Goal: Task Accomplishment & Management: Use online tool/utility

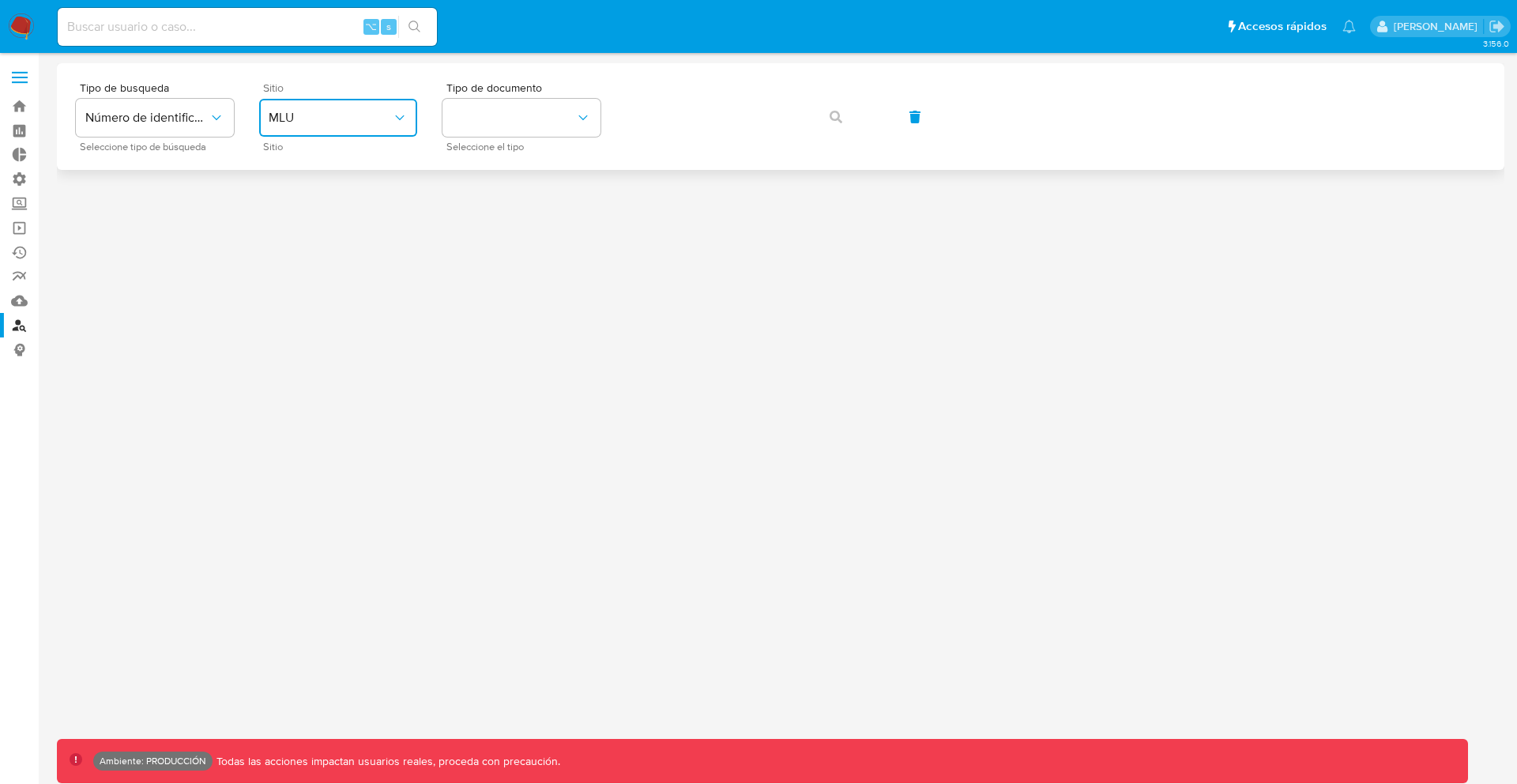
click at [302, 103] on button "MLU" at bounding box center [338, 117] width 158 height 38
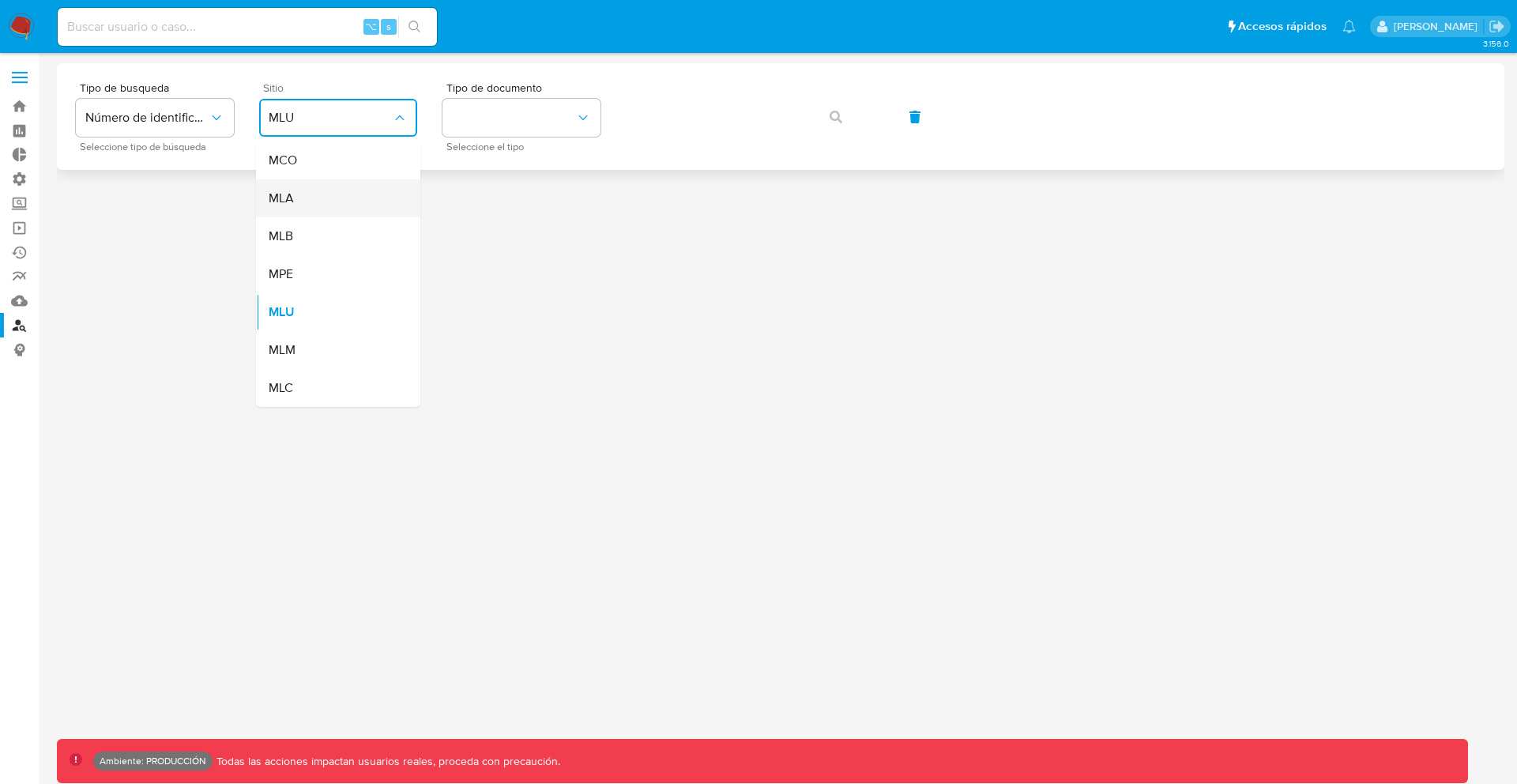
click at [304, 203] on div "MLA" at bounding box center [333, 197] width 130 height 38
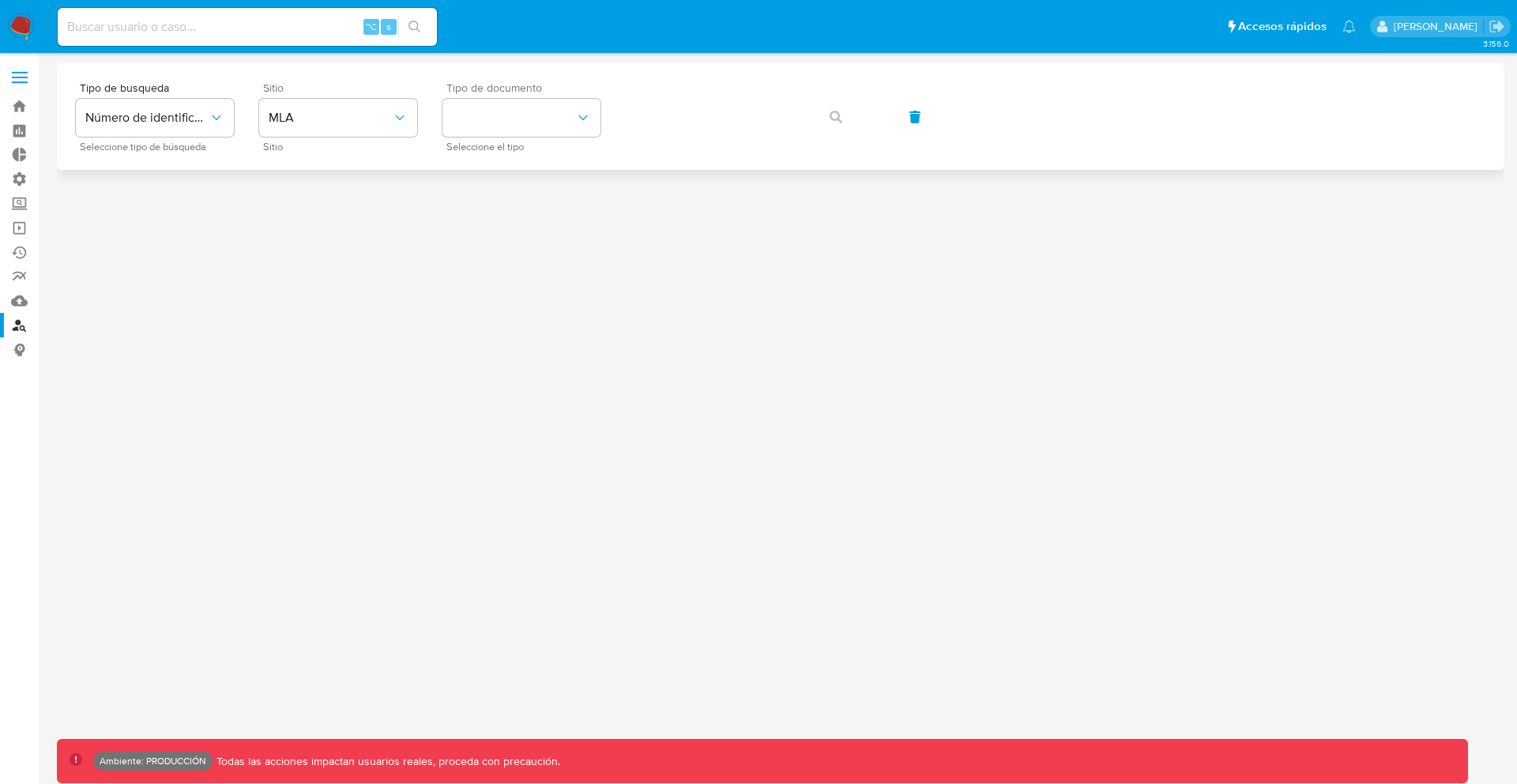
click at [509, 143] on span "Seleccione el tipo" at bounding box center [525, 147] width 158 height 8
click at [534, 128] on button "identificationType" at bounding box center [521, 117] width 158 height 38
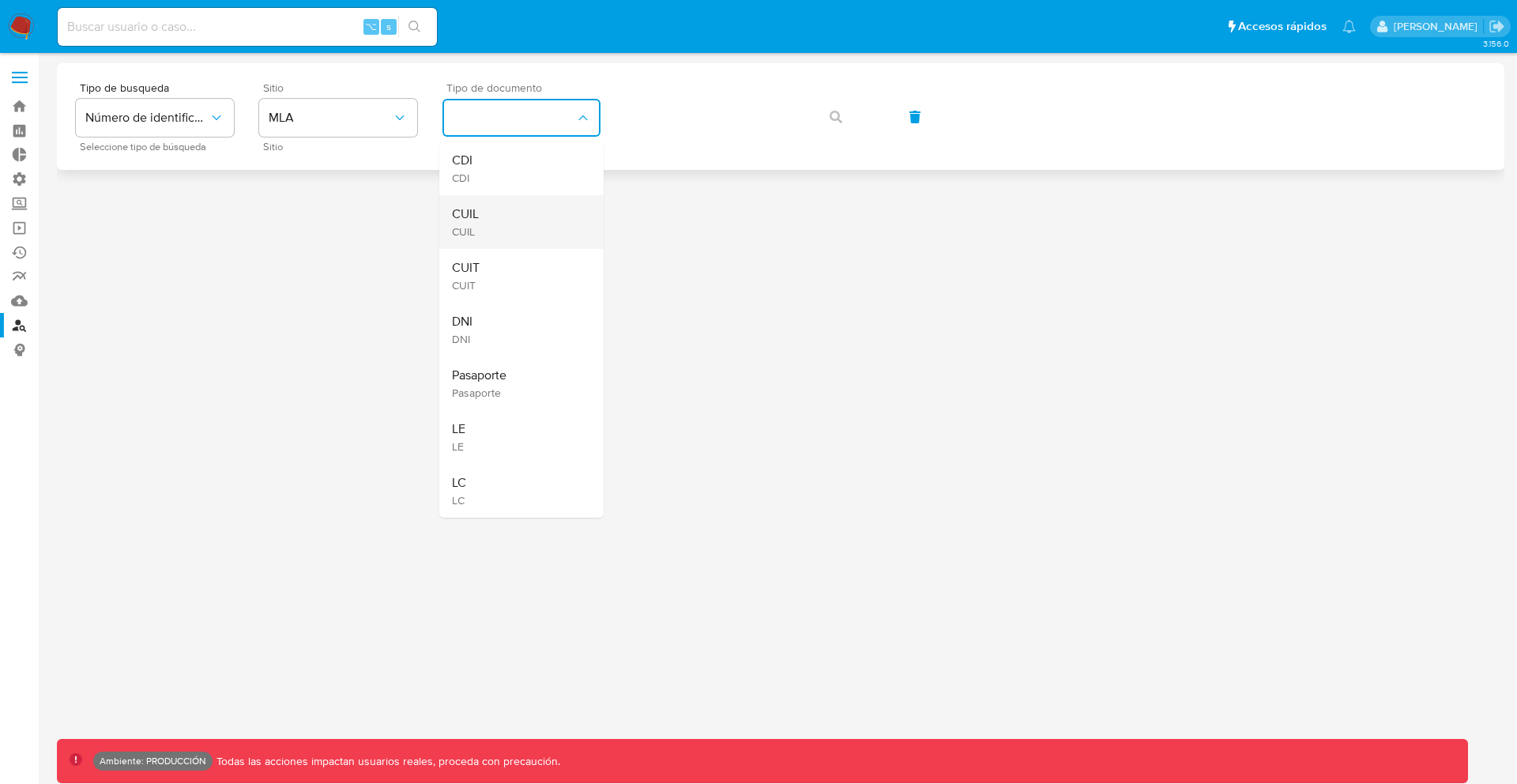
click at [505, 212] on div "CUIL CUIL" at bounding box center [517, 222] width 130 height 54
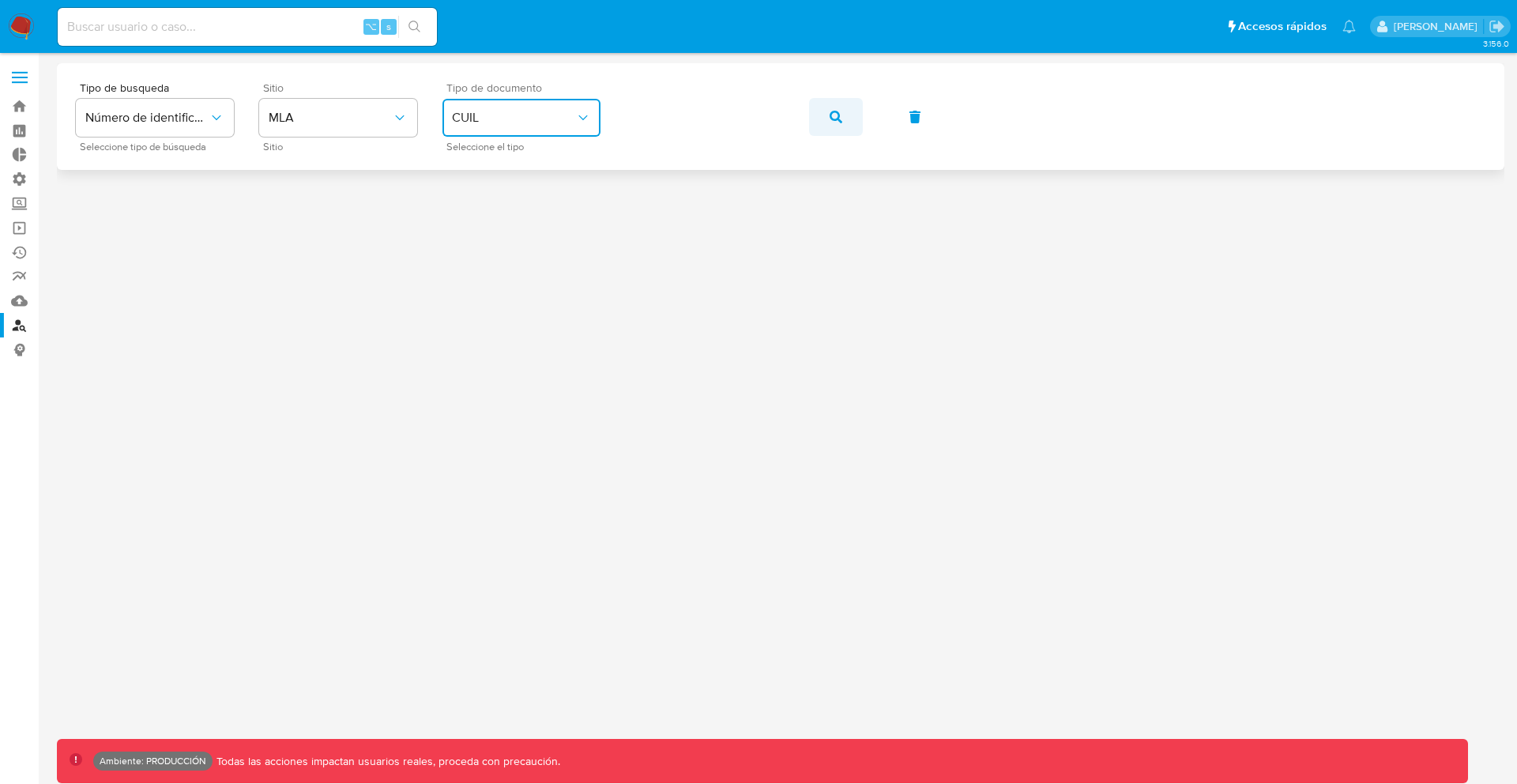
click at [839, 116] on icon "button" at bounding box center [835, 116] width 13 height 13
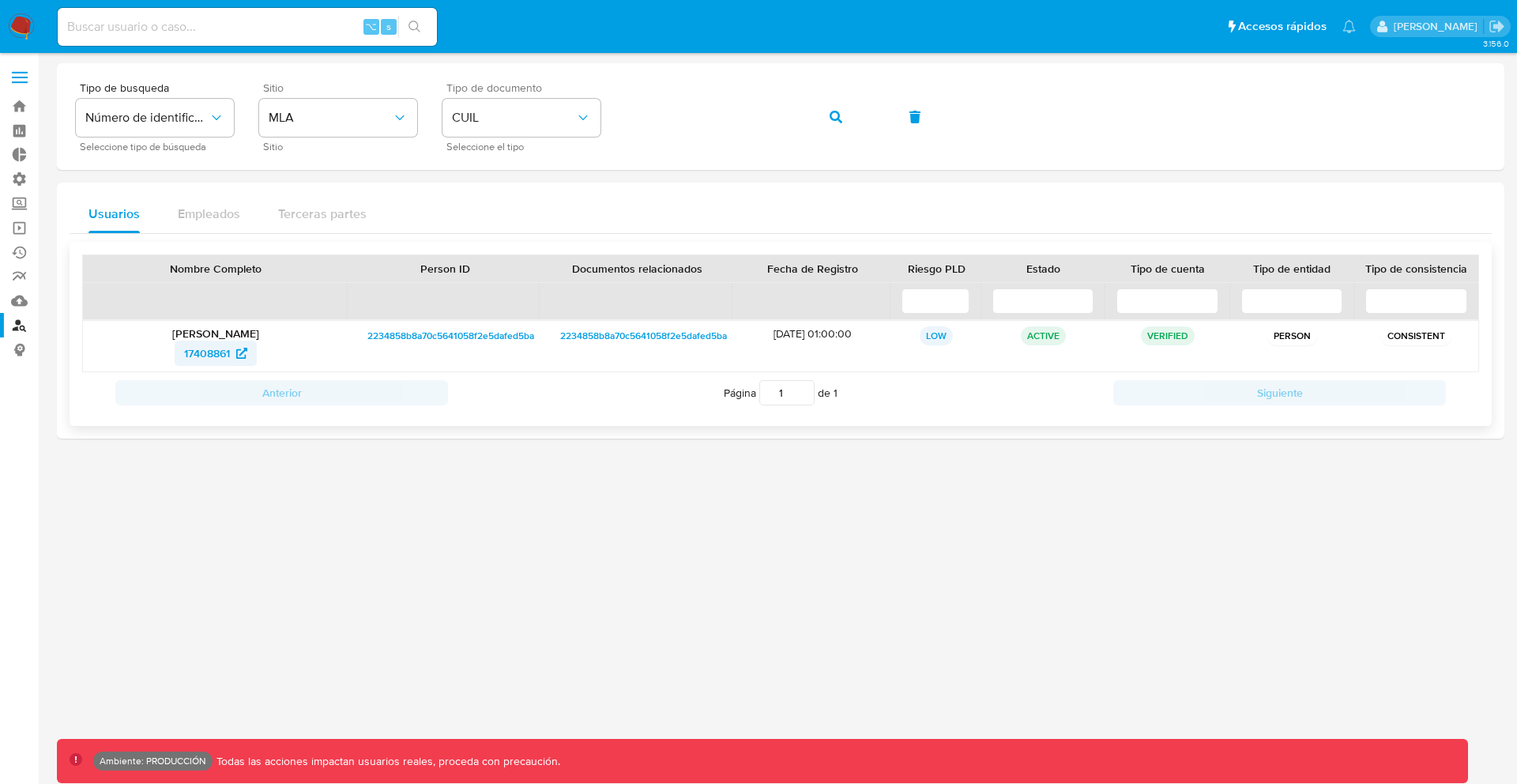
click at [210, 351] on span "17408861" at bounding box center [207, 353] width 46 height 25
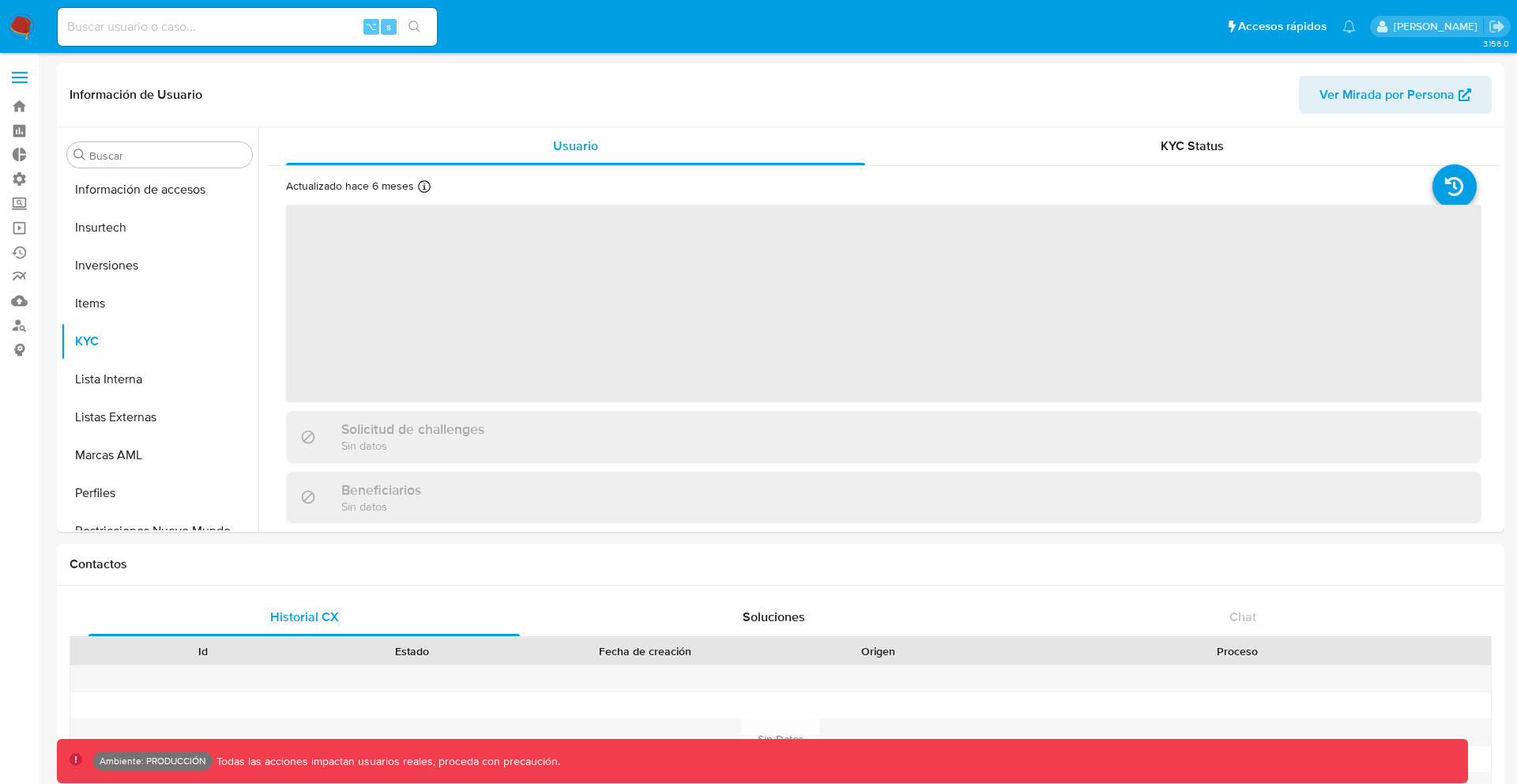
scroll to position [744, 0]
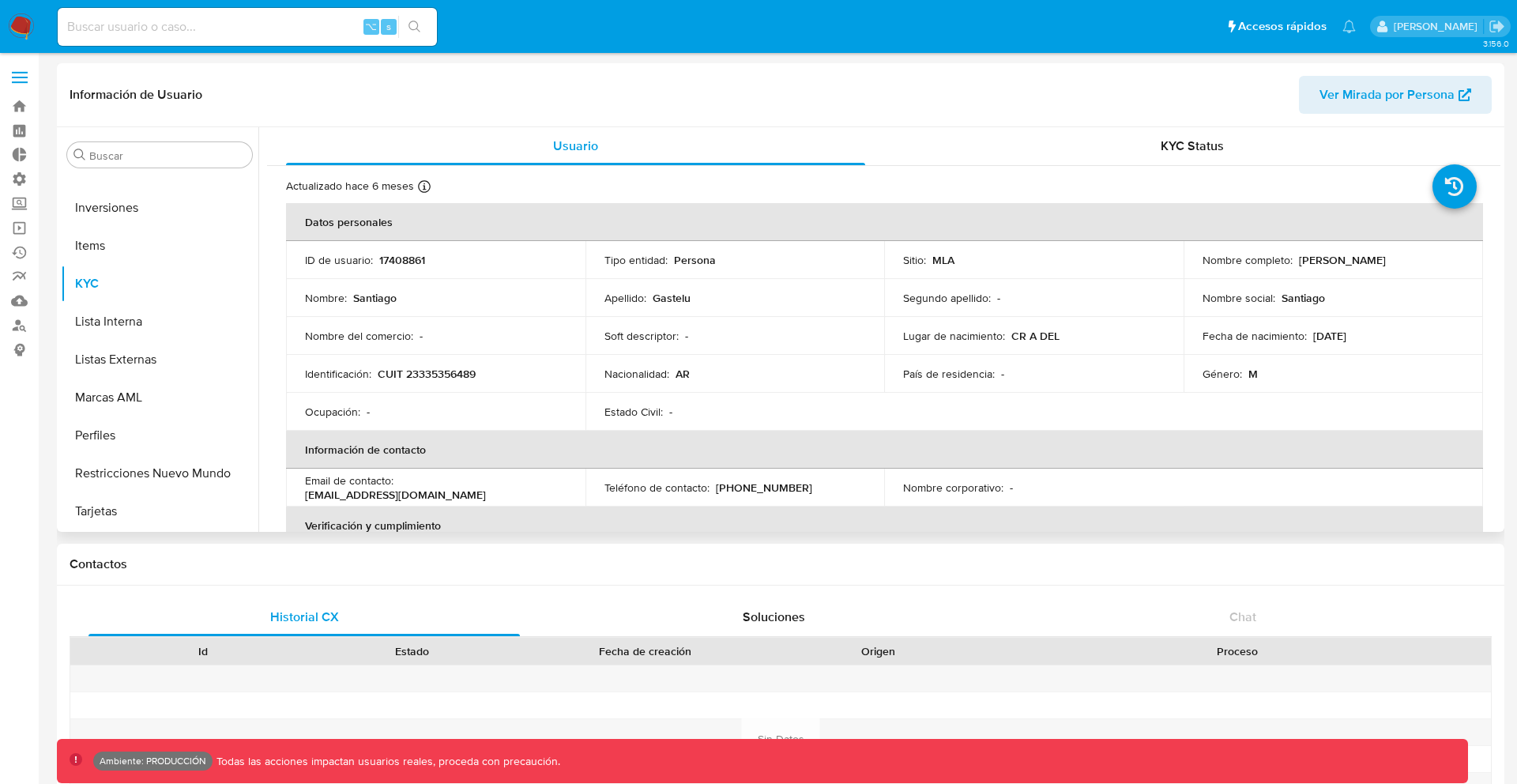
select select "10"
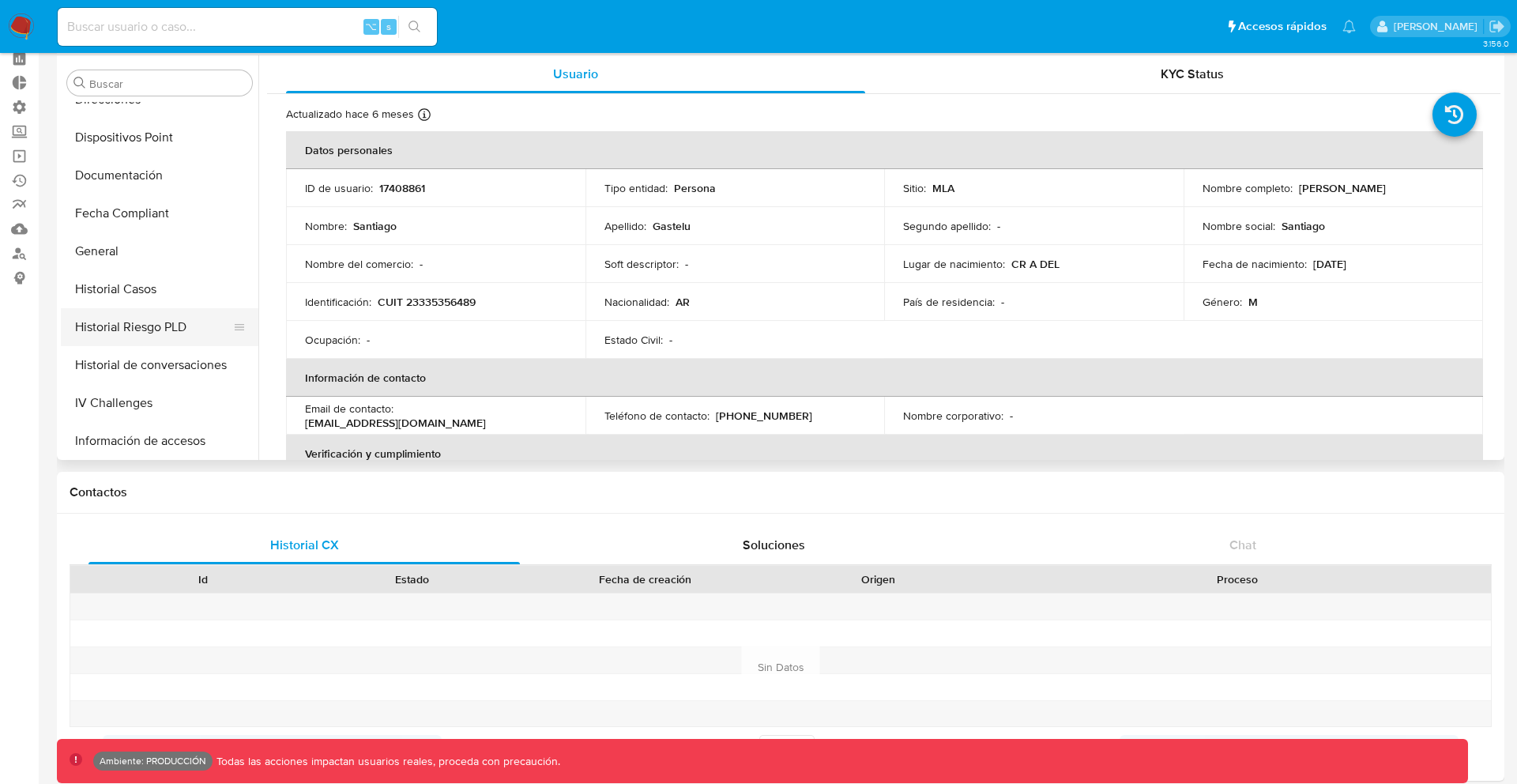
scroll to position [281, 0]
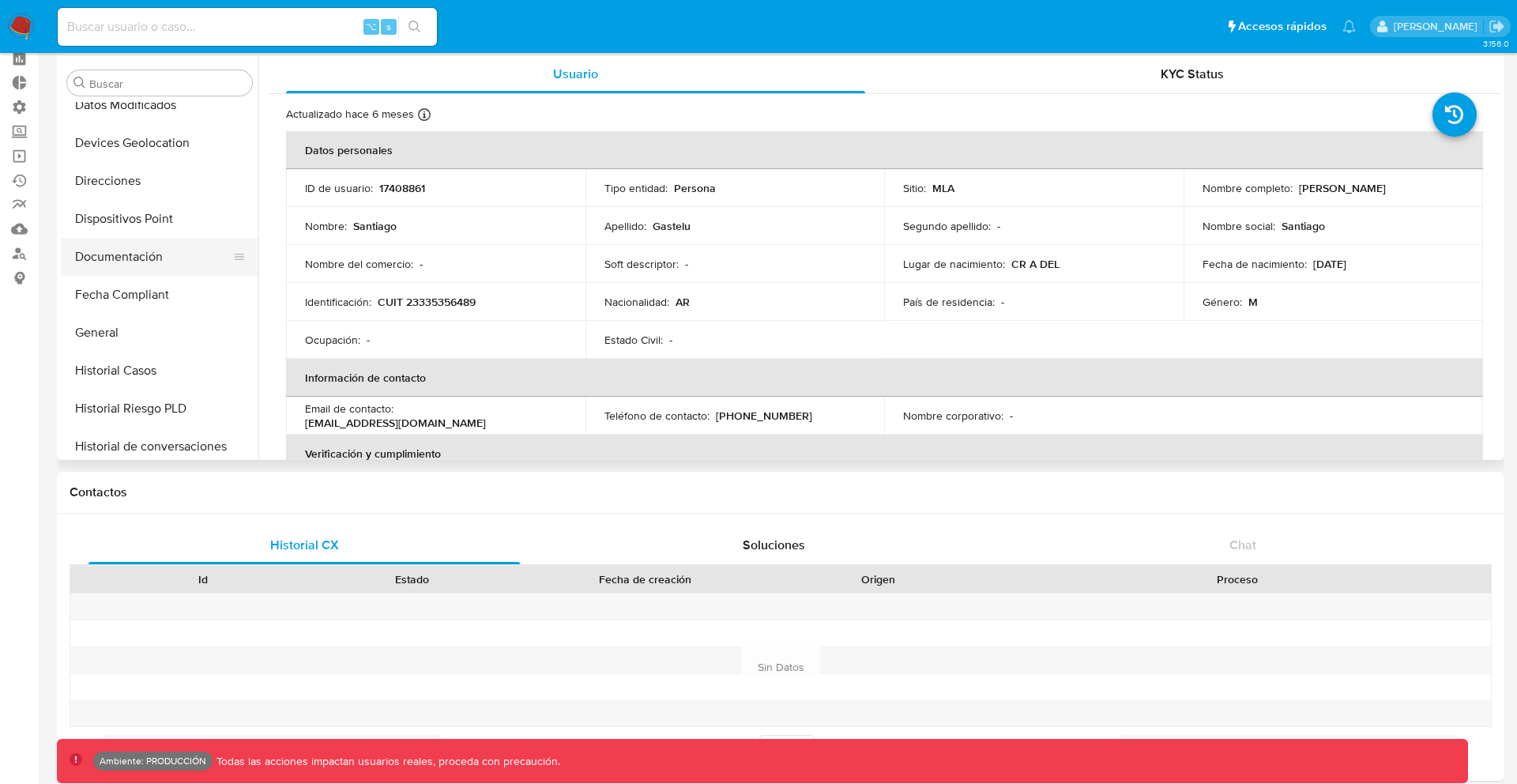
click at [126, 259] on button "Documentación" at bounding box center [153, 256] width 185 height 38
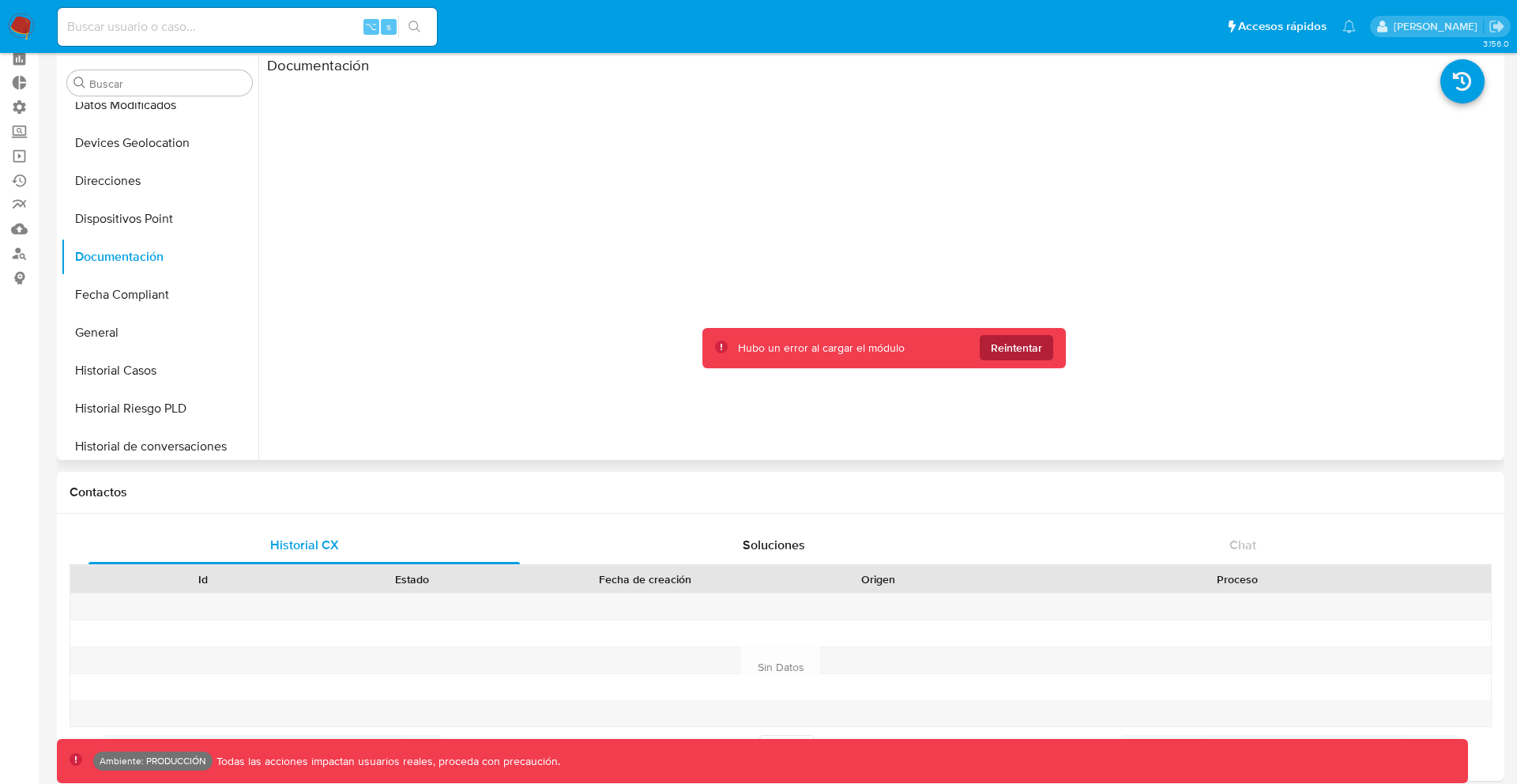
click at [1018, 338] on span "Reintentar" at bounding box center [1016, 347] width 51 height 25
click at [1029, 338] on span "Reintentar" at bounding box center [1016, 347] width 51 height 25
click at [1025, 351] on span "Reintentar" at bounding box center [1016, 347] width 51 height 25
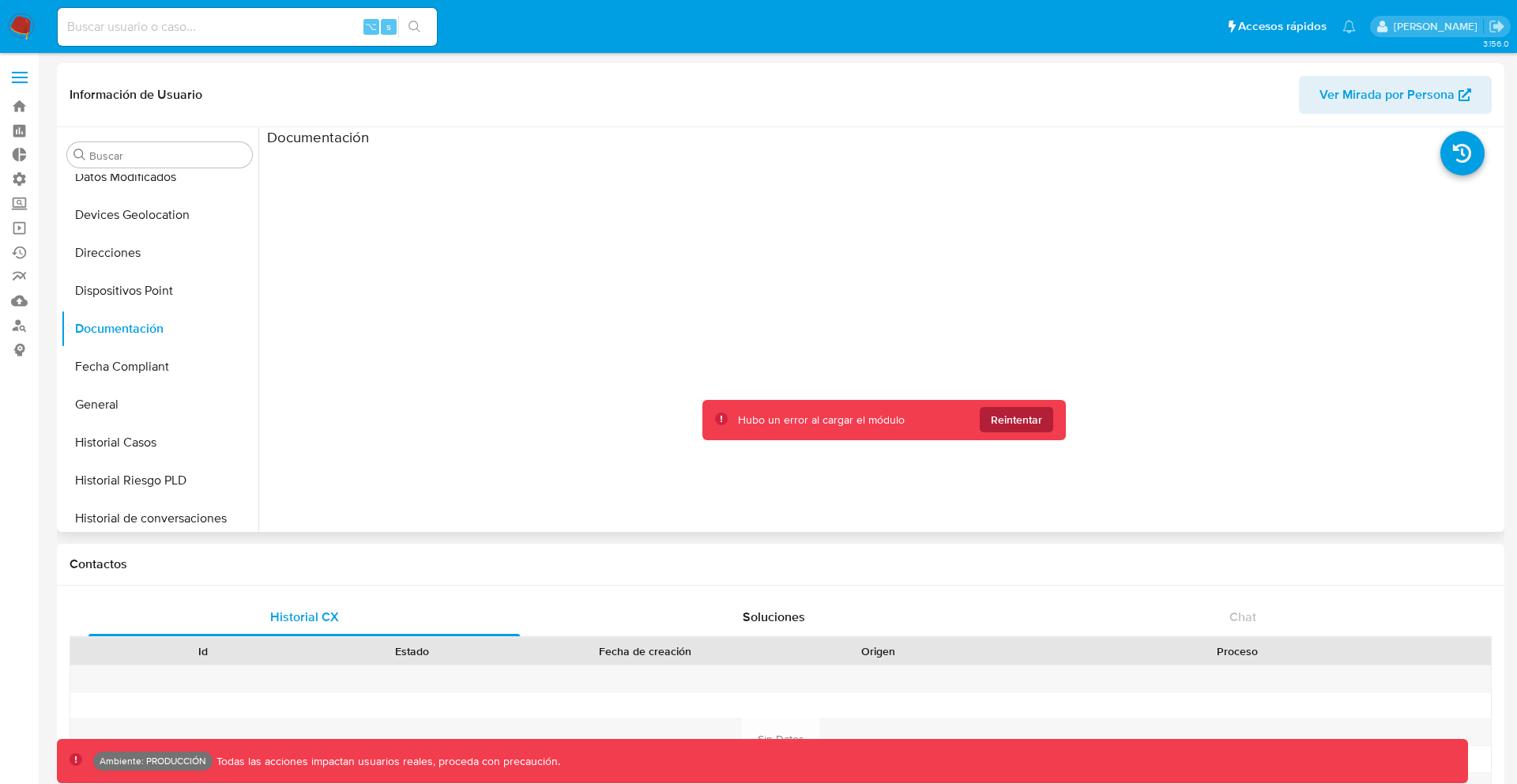
click at [1004, 419] on span "Reintentar" at bounding box center [1016, 419] width 51 height 25
click at [143, 367] on button "Fecha Compliant" at bounding box center [153, 366] width 185 height 38
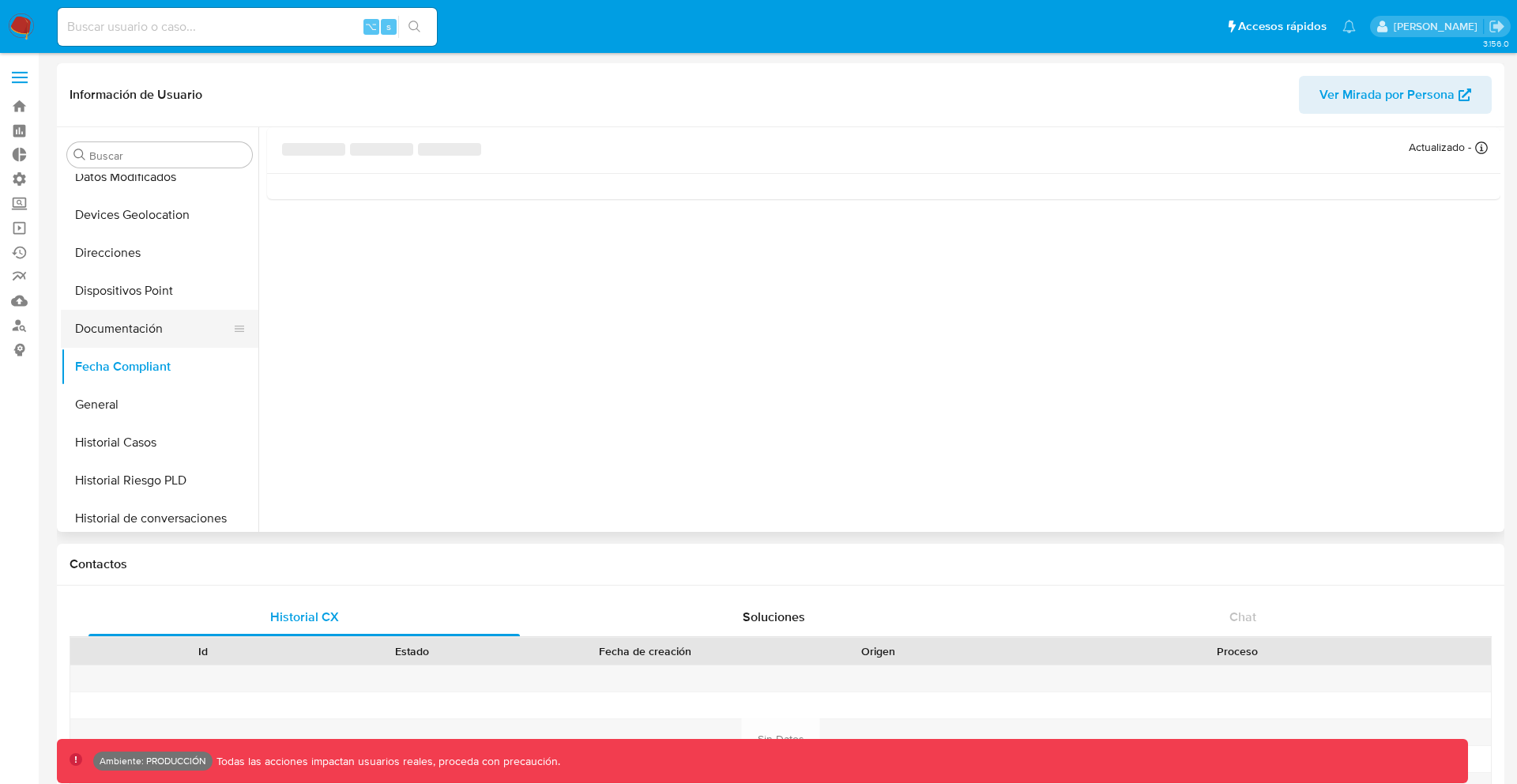
click at [127, 325] on button "Documentación" at bounding box center [153, 328] width 185 height 38
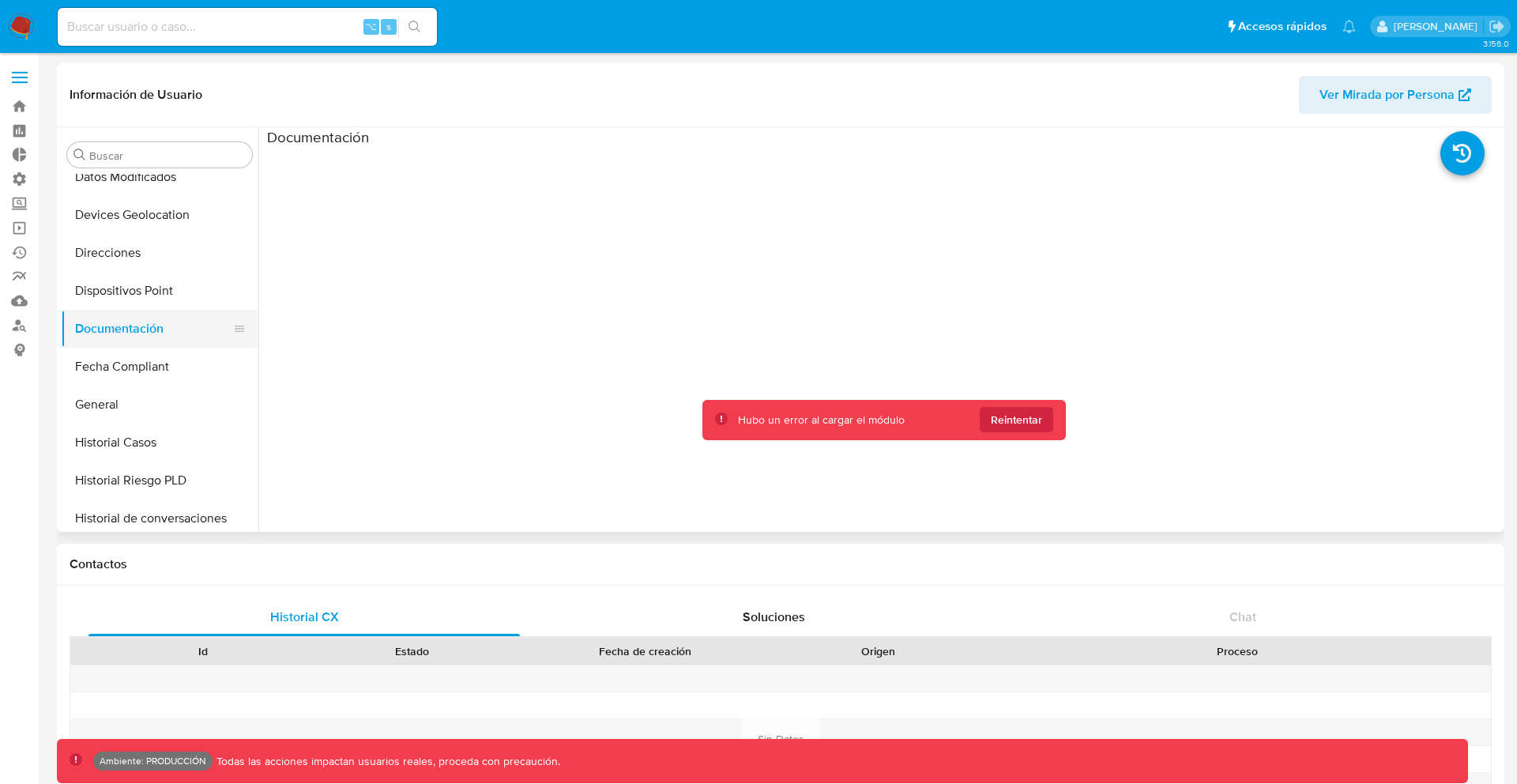
click at [127, 325] on button "Documentación" at bounding box center [153, 328] width 185 height 38
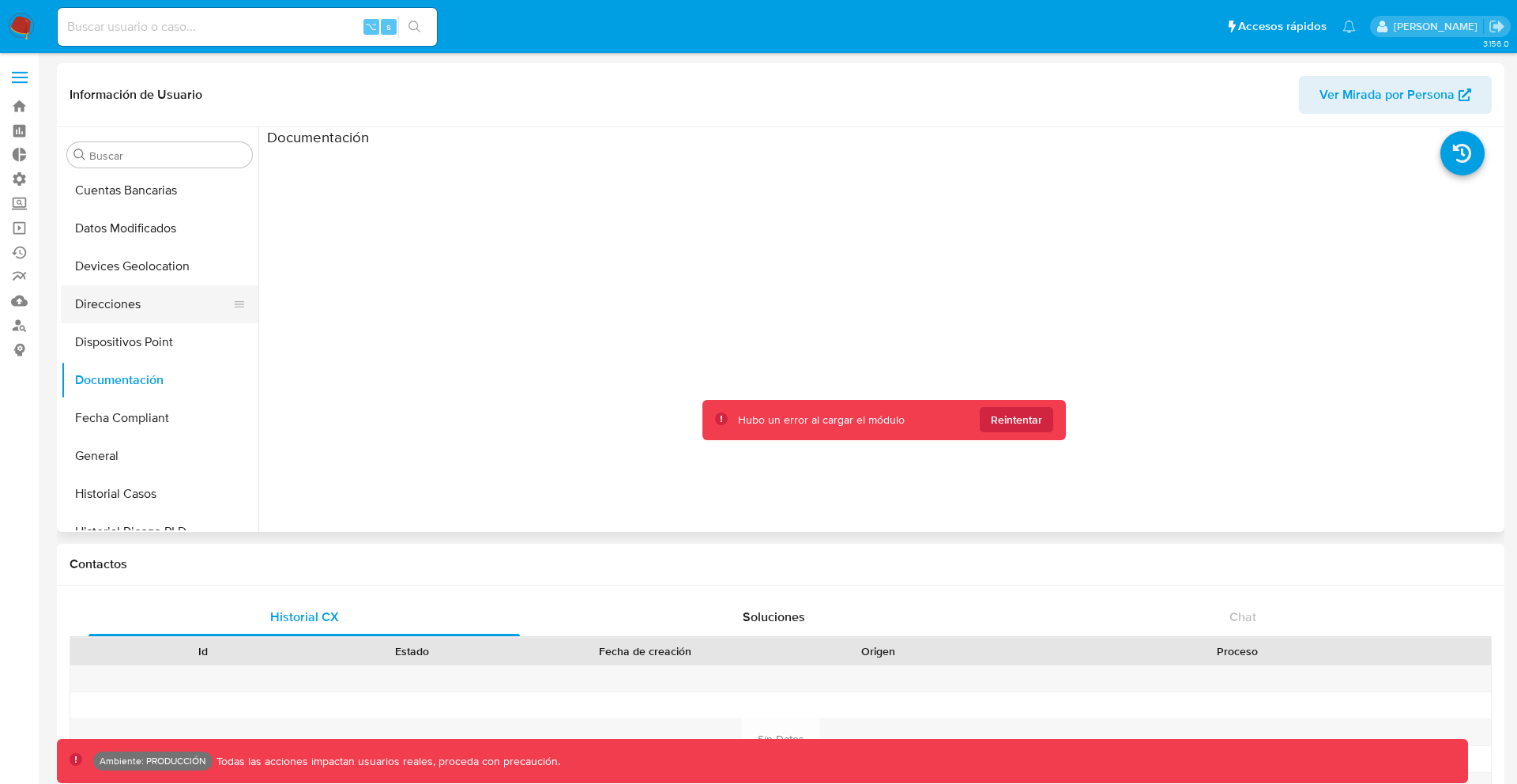
scroll to position [250, 0]
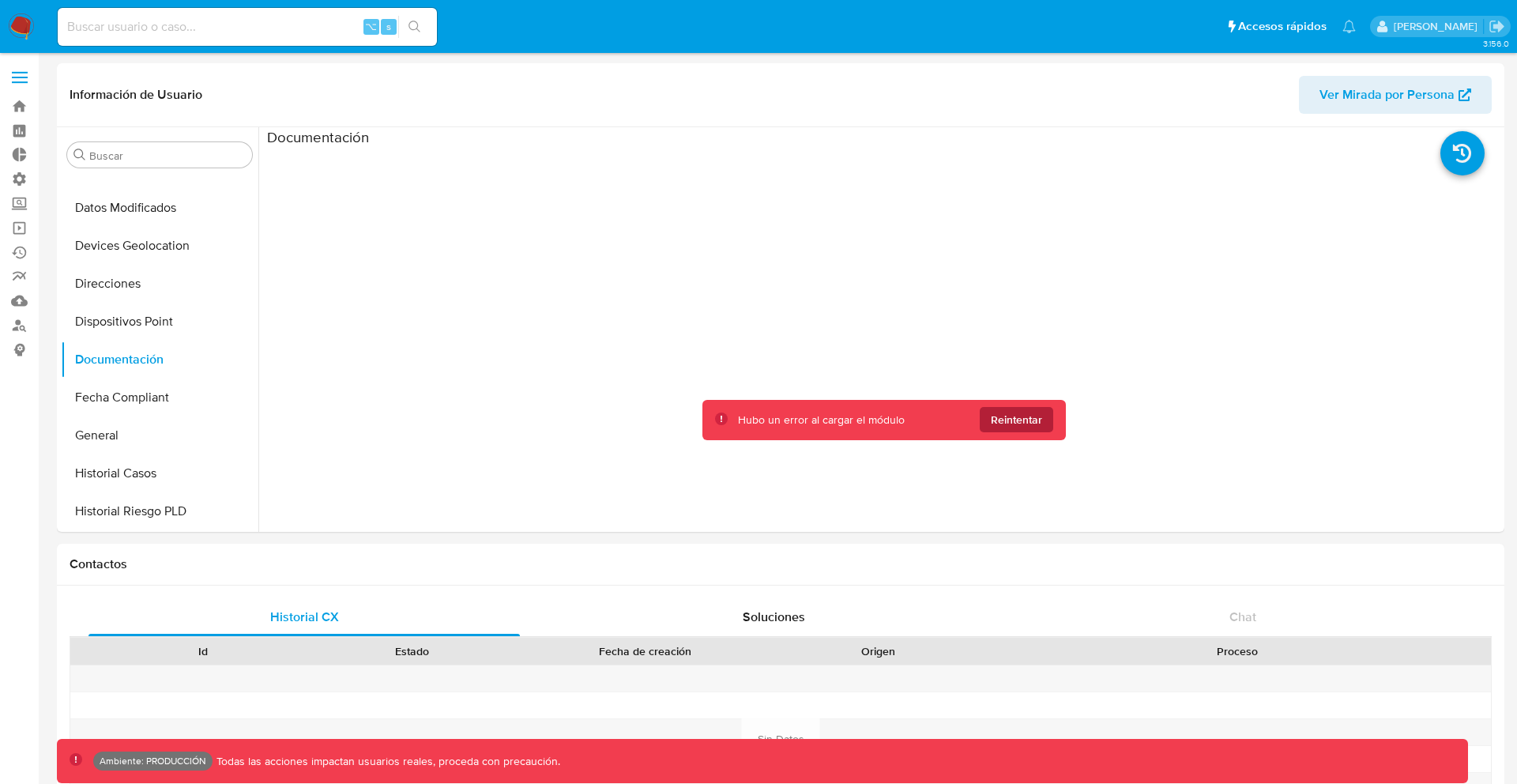
click at [1014, 417] on span "Reintentar" at bounding box center [1016, 419] width 51 height 25
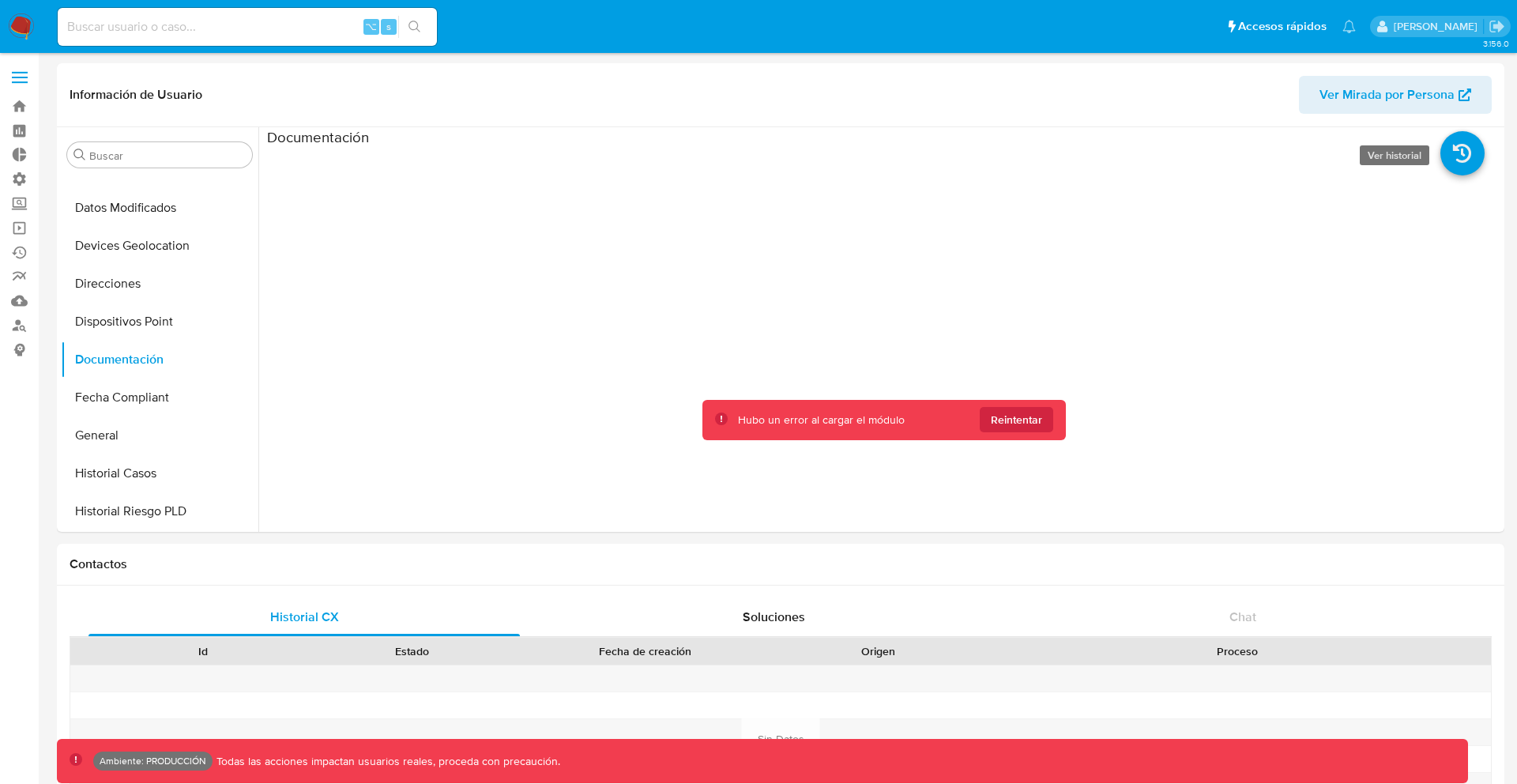
click at [1460, 151] on icon at bounding box center [1462, 153] width 44 height 44
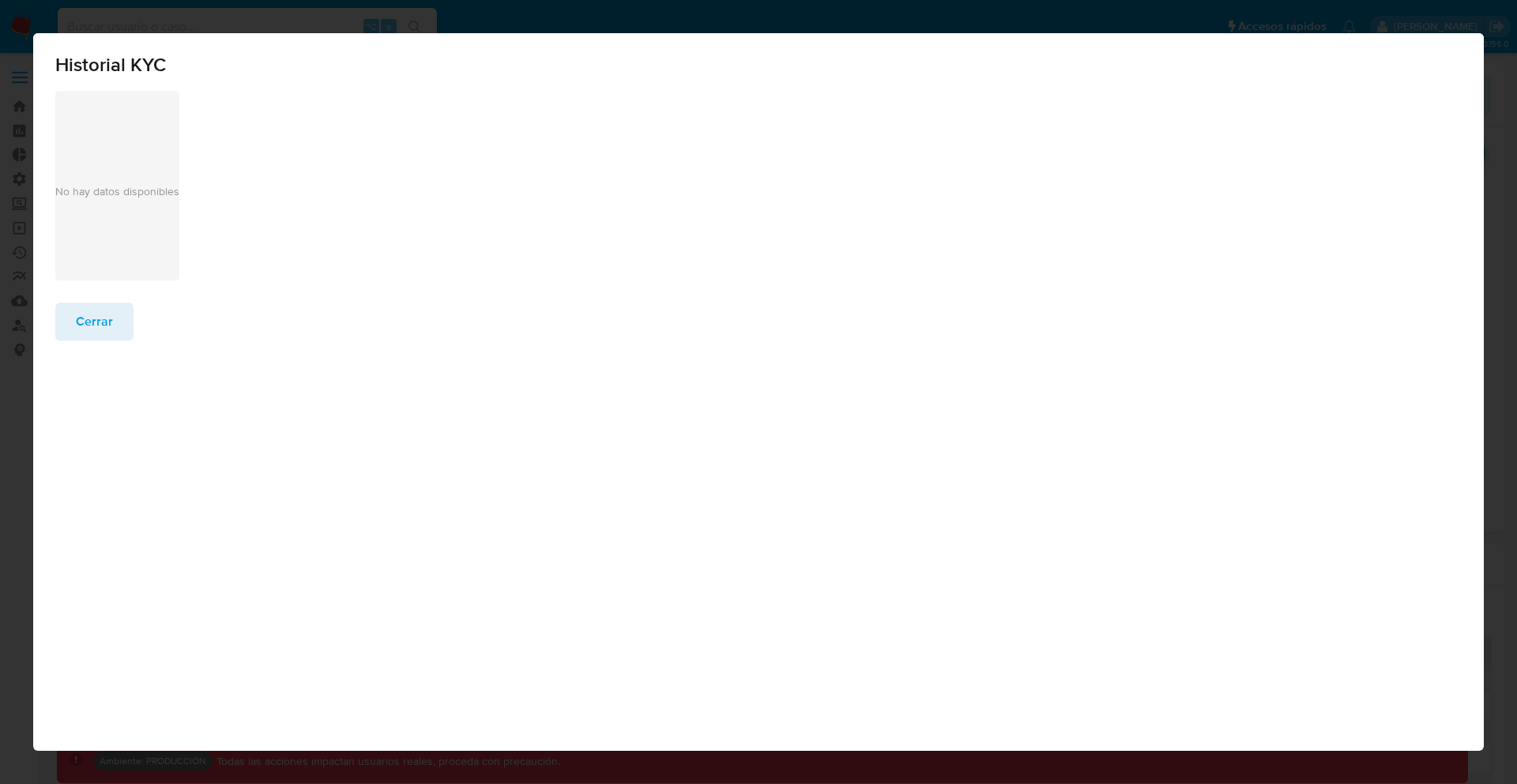
click at [92, 307] on span "Cerrar" at bounding box center [94, 321] width 38 height 35
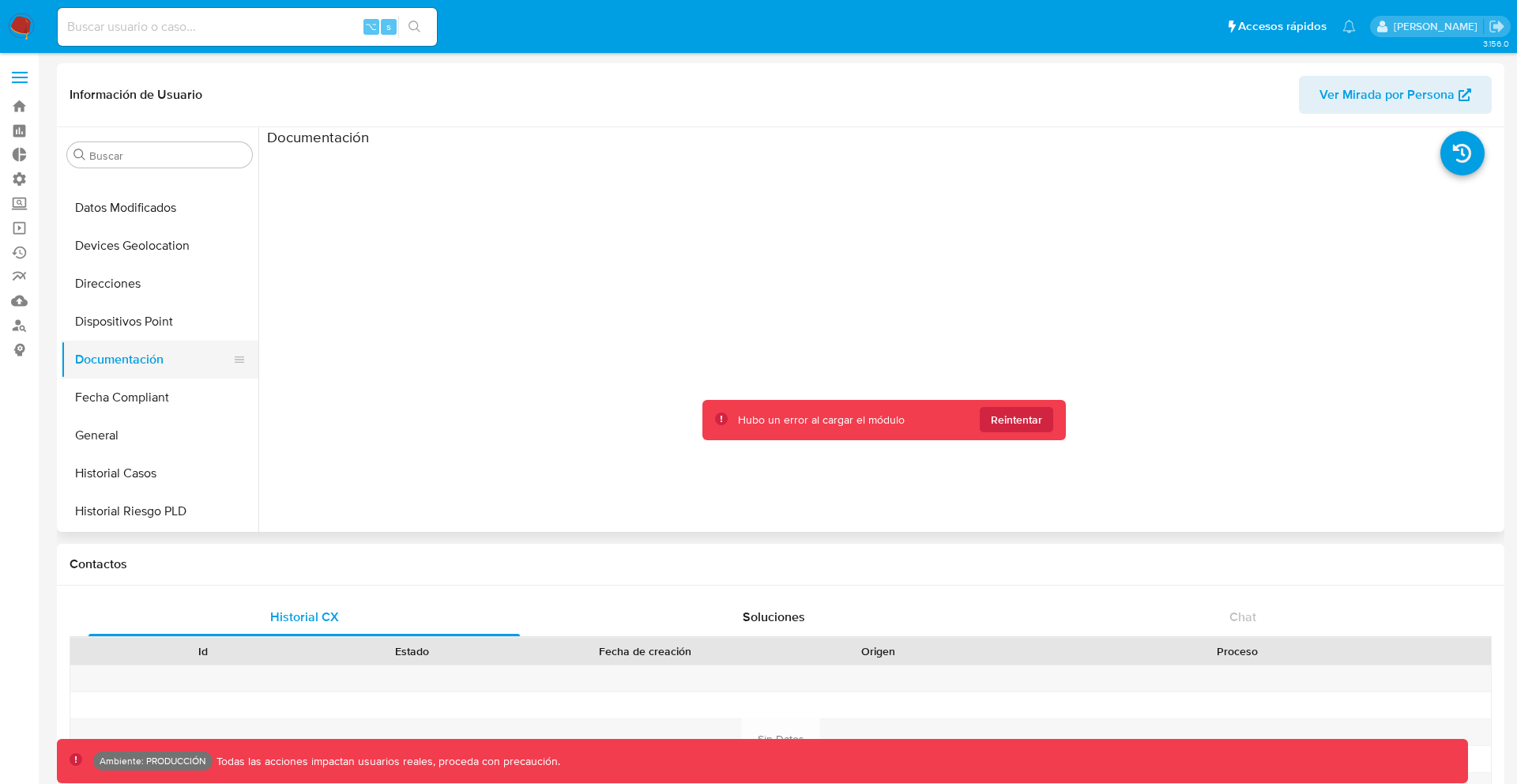
scroll to position [0, 0]
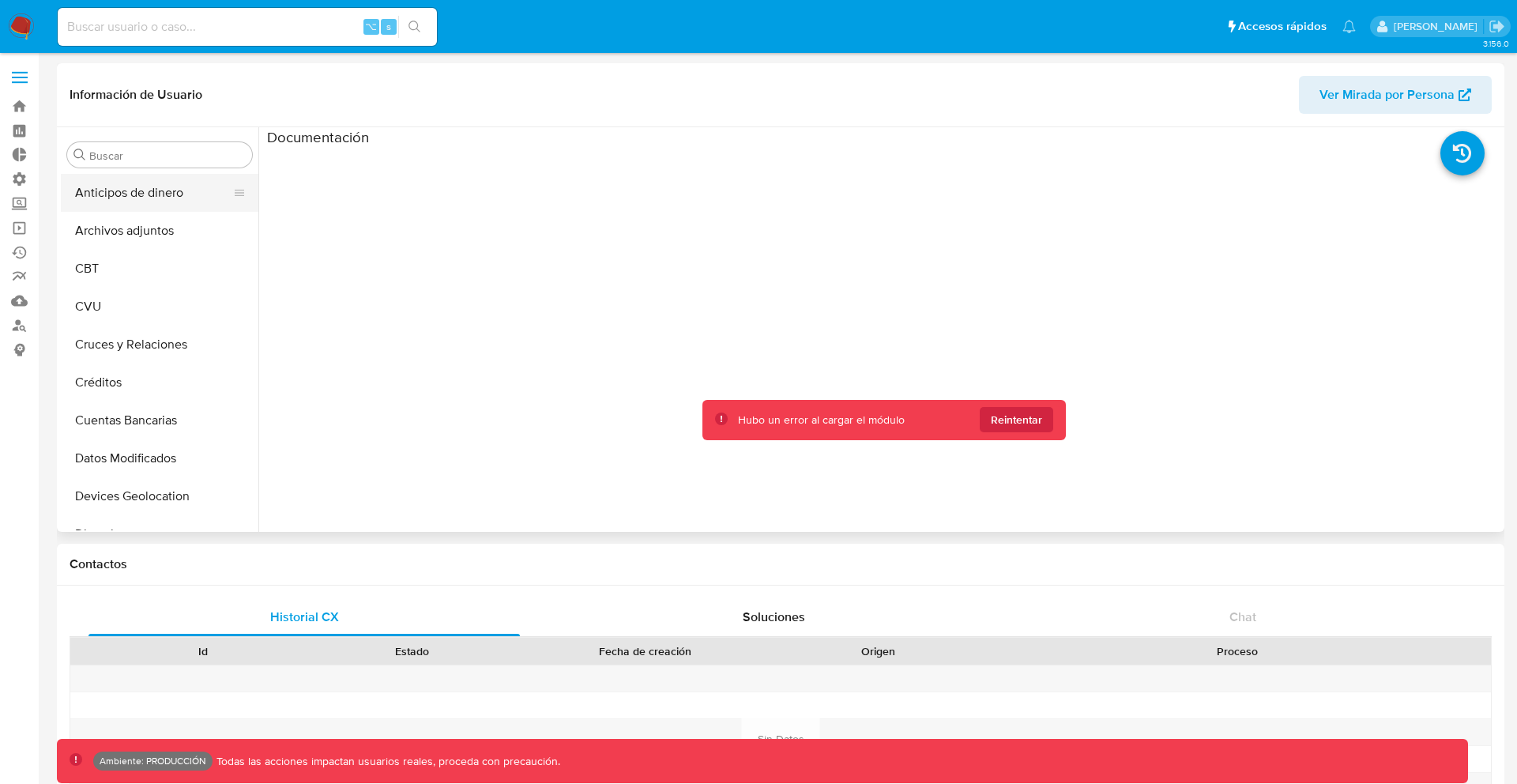
click at [170, 202] on button "Anticipos de dinero" at bounding box center [153, 192] width 185 height 38
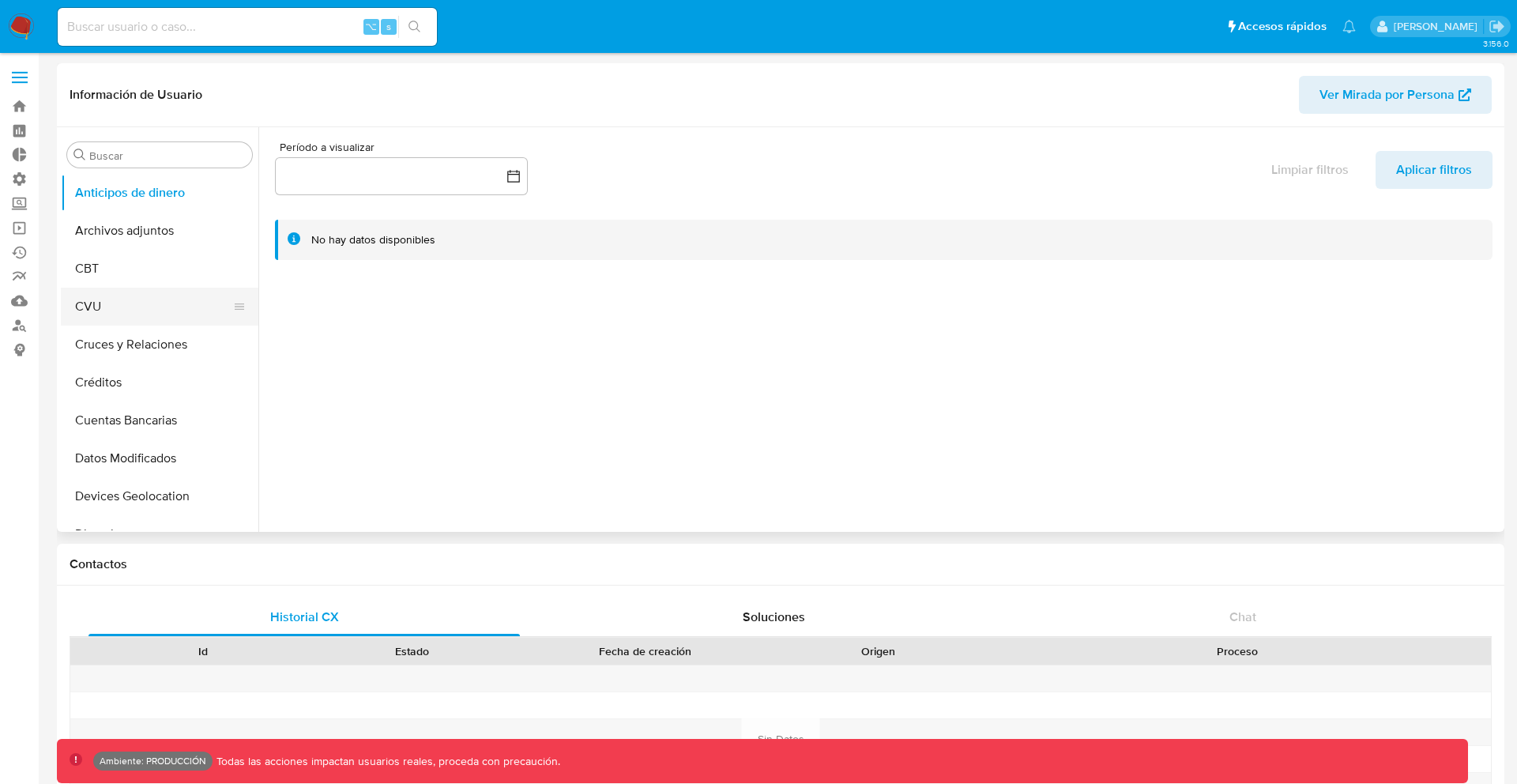
click at [105, 310] on button "CVU" at bounding box center [153, 306] width 185 height 38
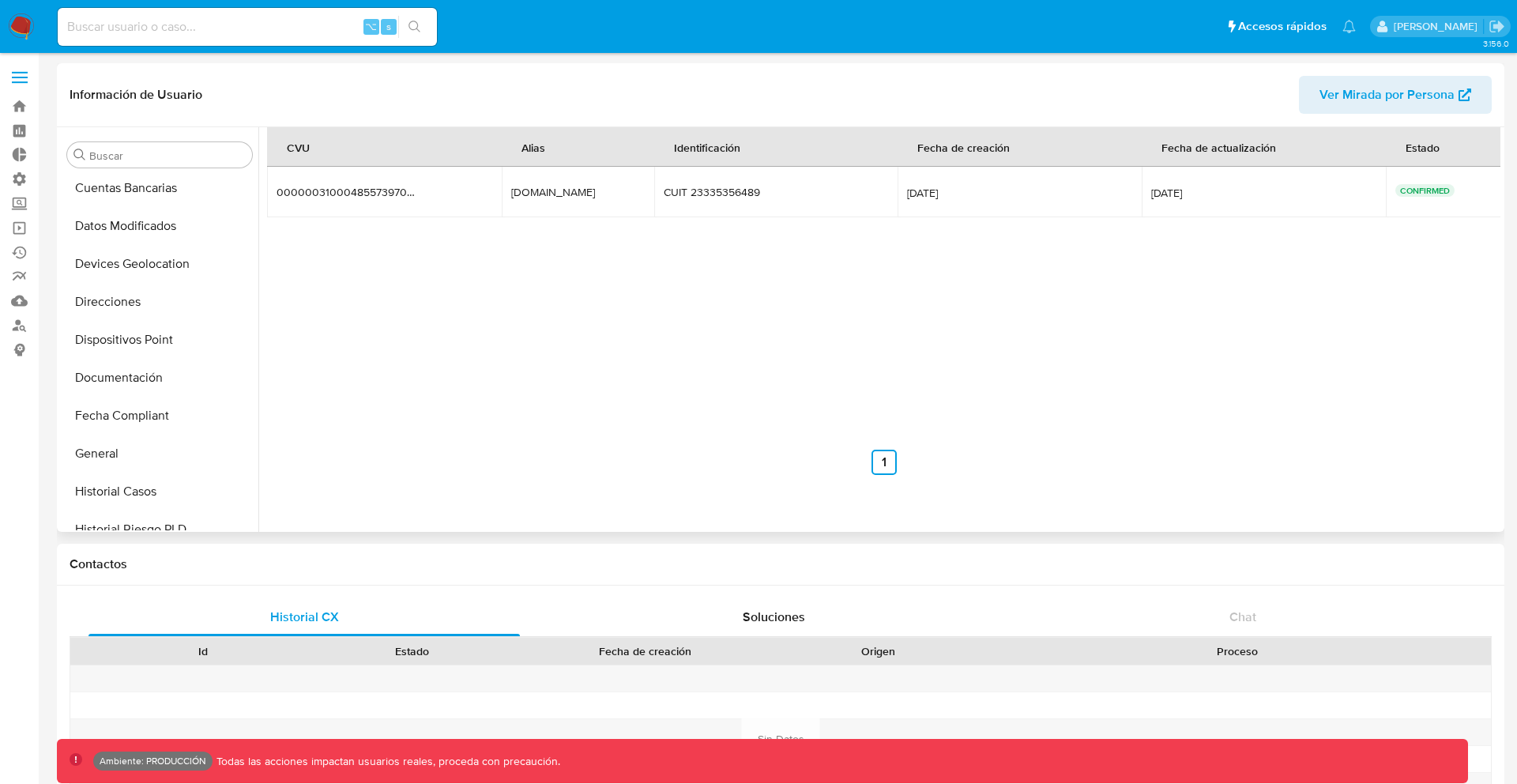
scroll to position [234, 0]
click at [133, 368] on button "Documentación" at bounding box center [153, 375] width 185 height 38
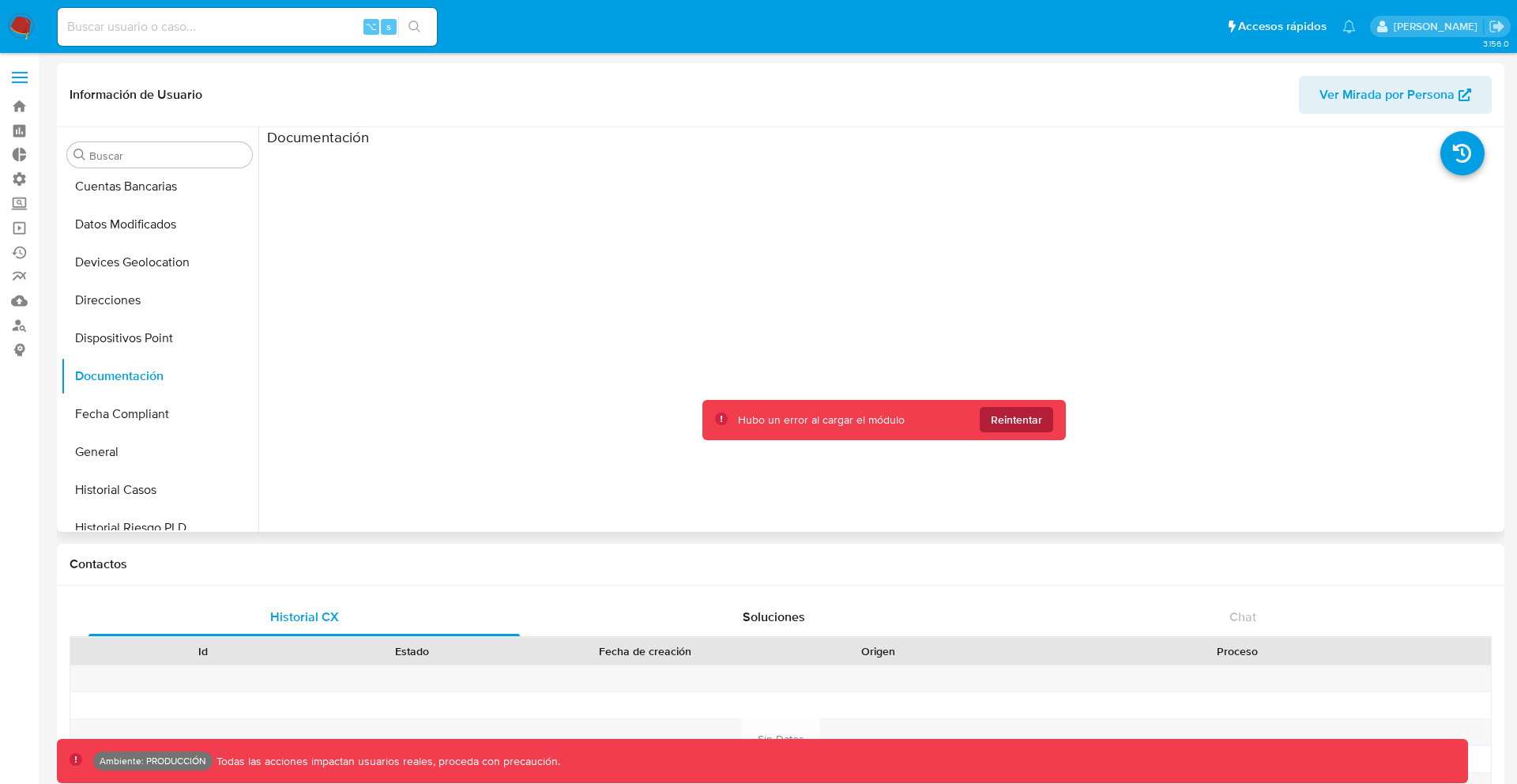
click at [1009, 418] on span "Reintentar" at bounding box center [1016, 419] width 51 height 25
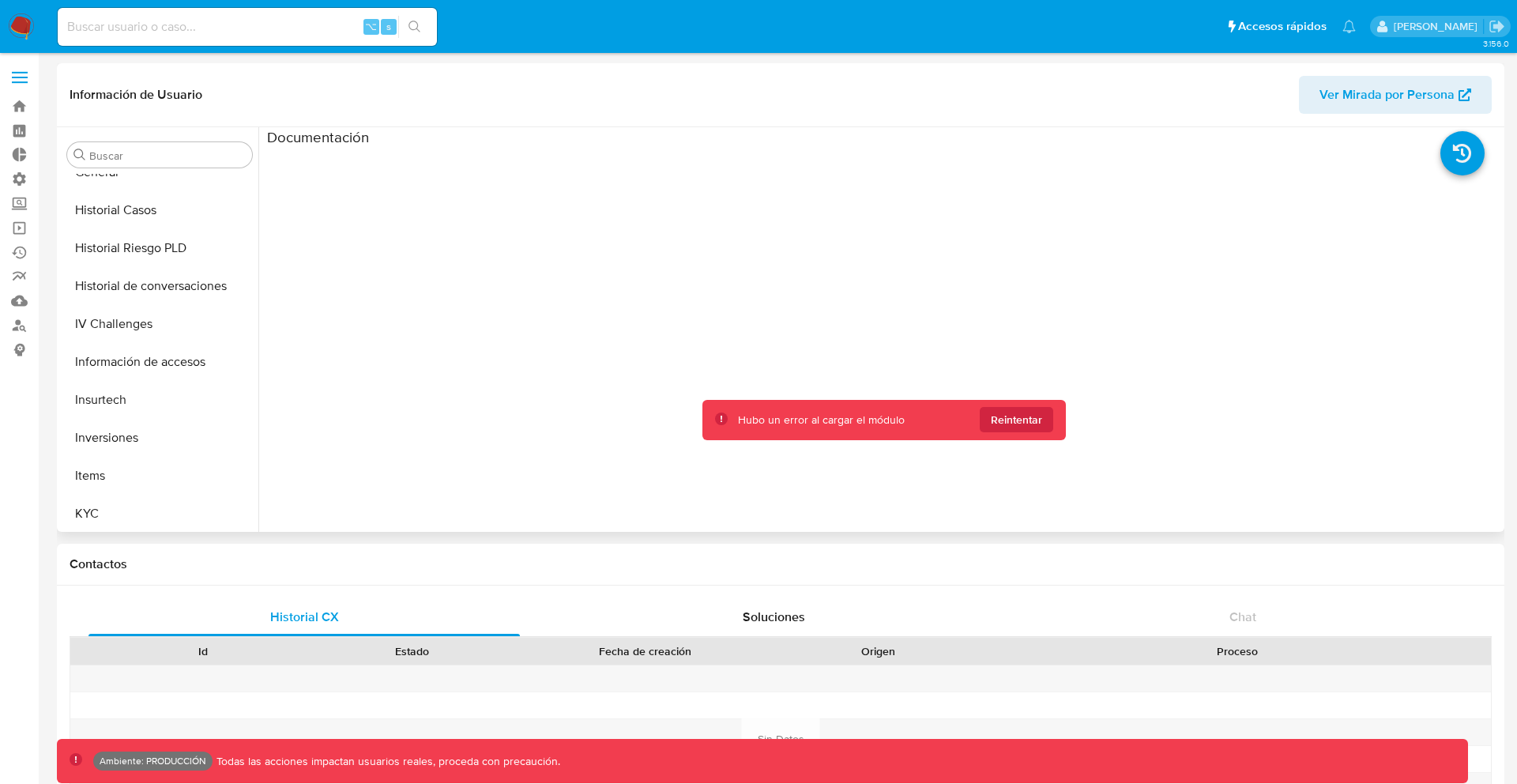
scroll to position [519, 0]
click at [148, 365] on button "Información de accesos" at bounding box center [153, 355] width 185 height 38
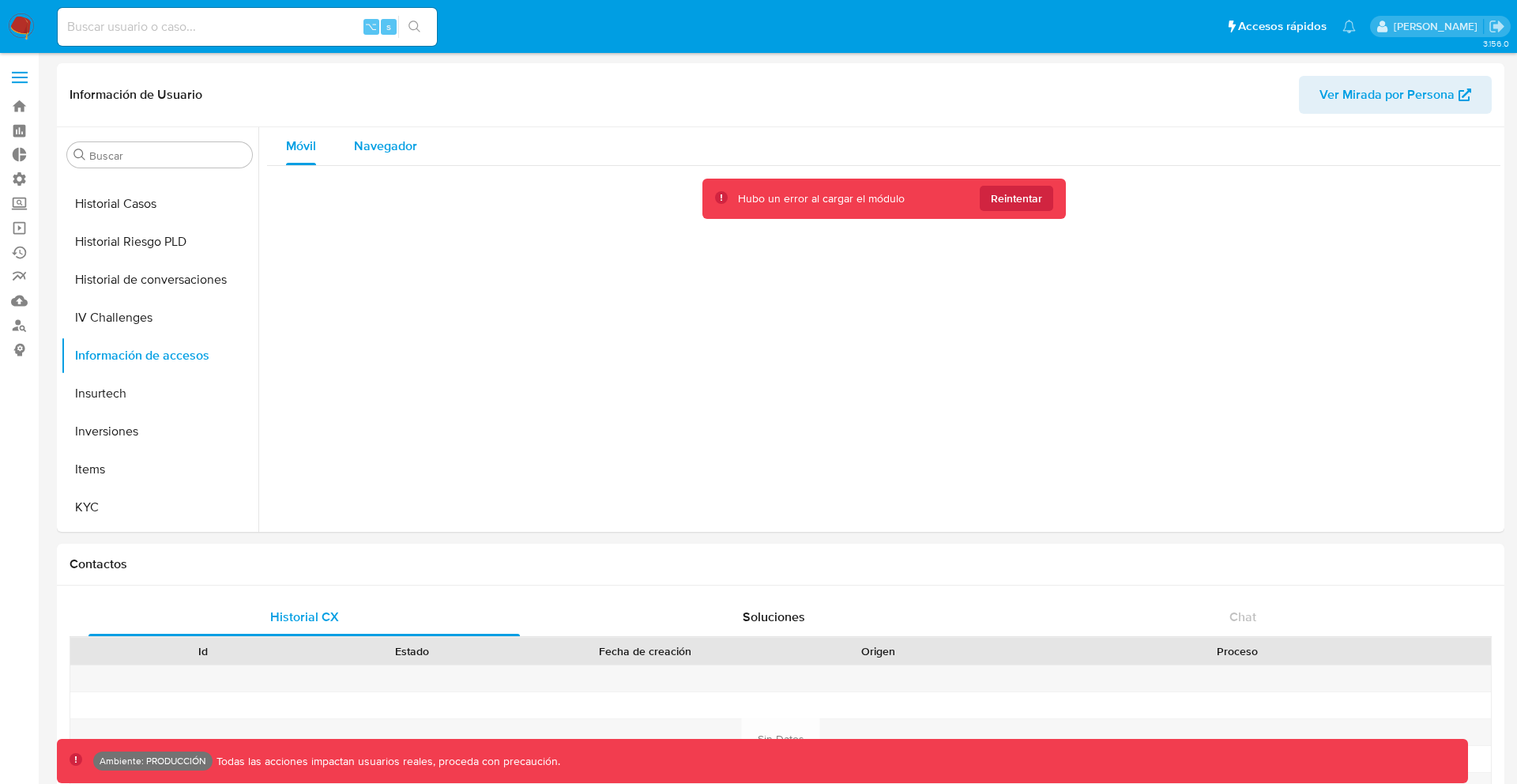
click at [405, 145] on span "Navegador" at bounding box center [386, 145] width 63 height 18
click at [104, 467] on button "Items" at bounding box center [153, 468] width 185 height 38
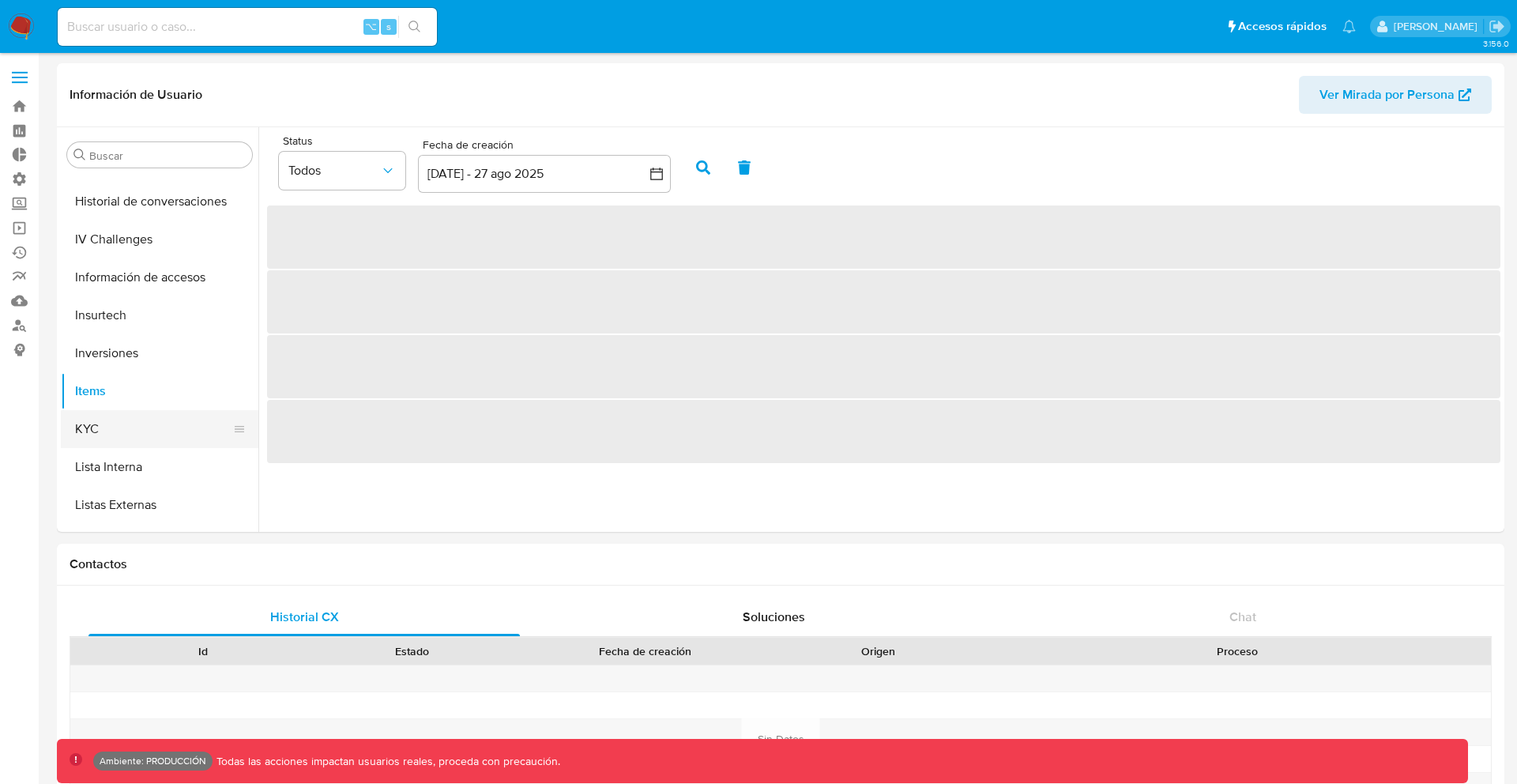
scroll to position [654, 0]
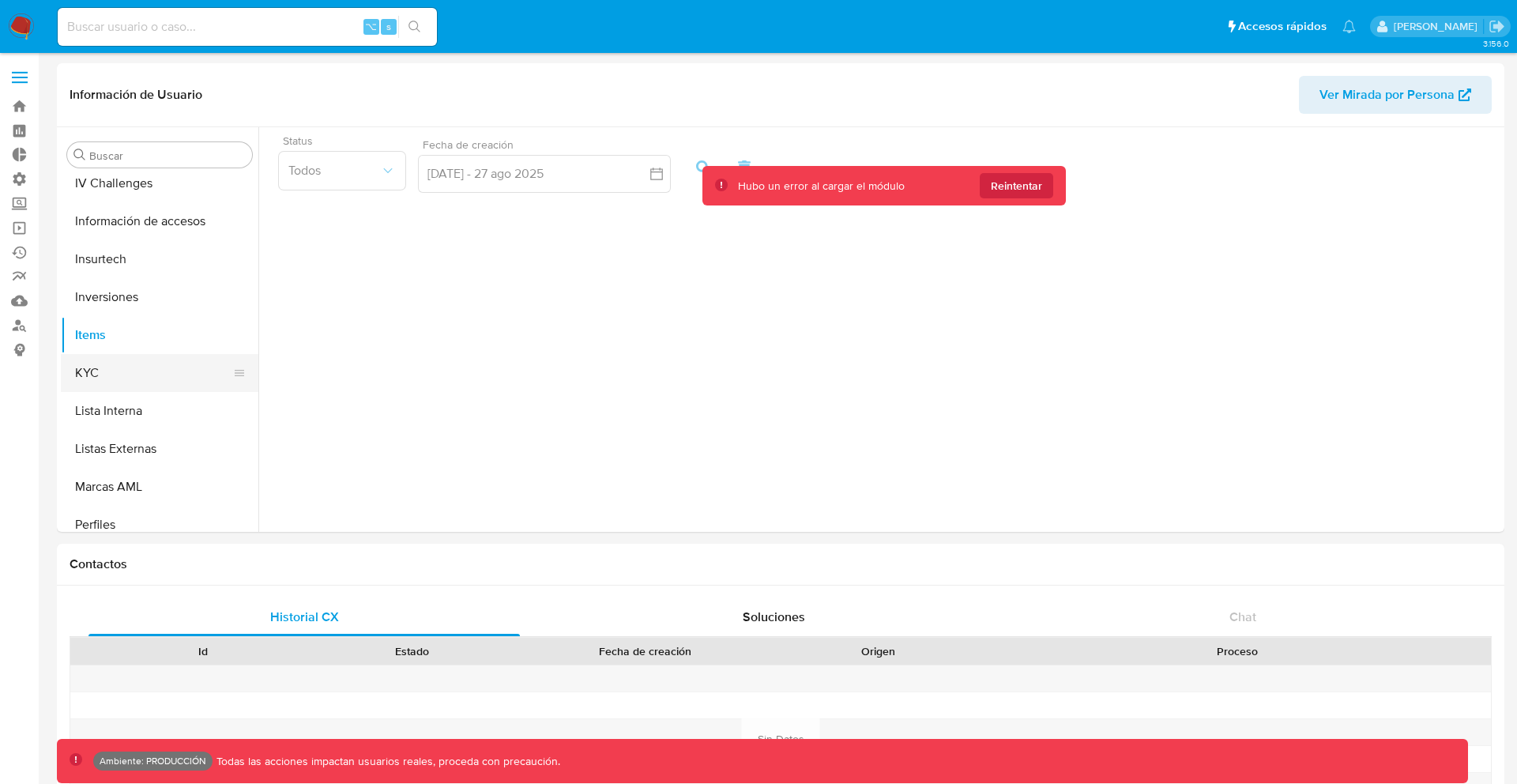
click at [141, 386] on button "KYC" at bounding box center [153, 372] width 185 height 38
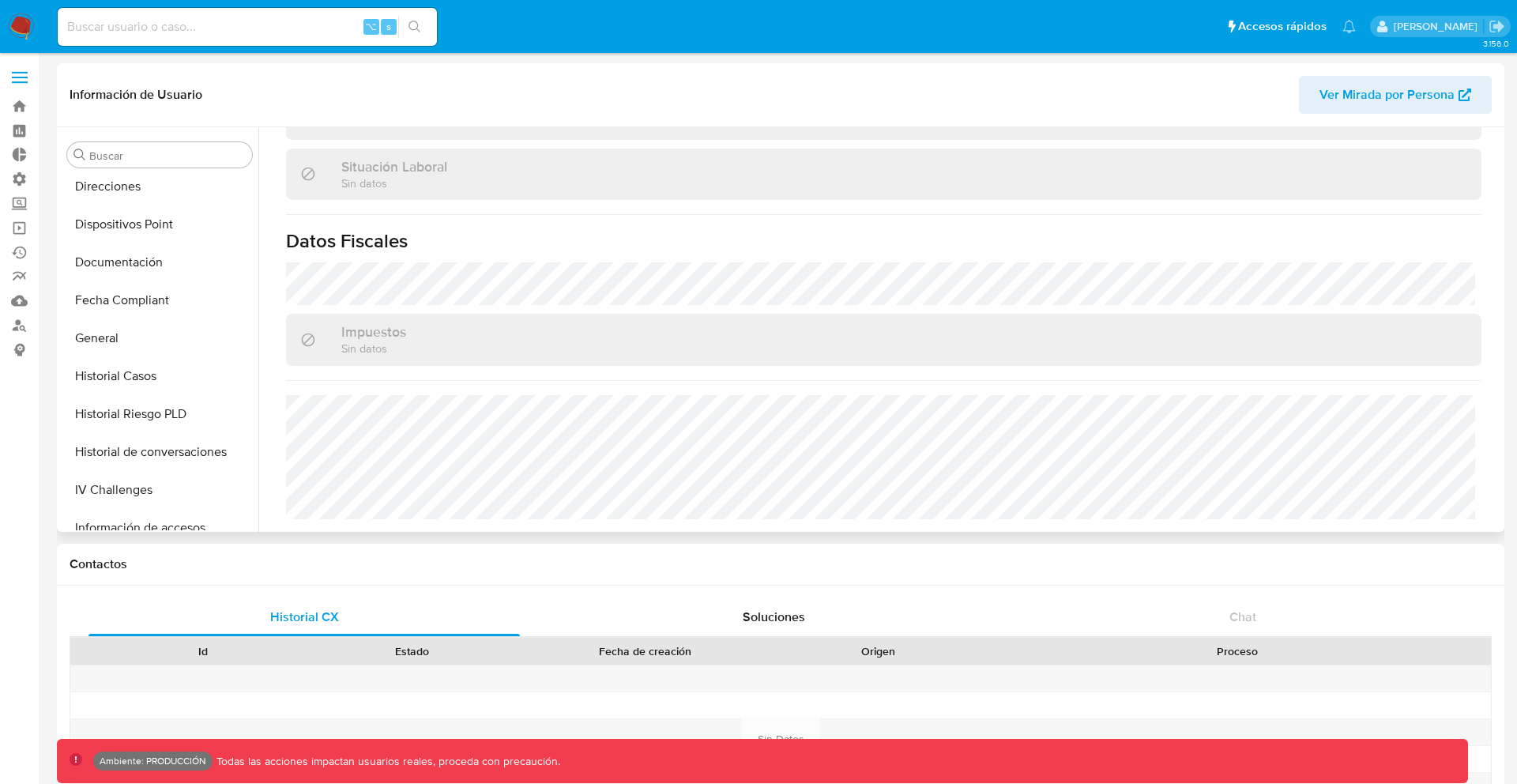
scroll to position [346, 0]
click at [182, 37] on input at bounding box center [247, 26] width 379 height 20
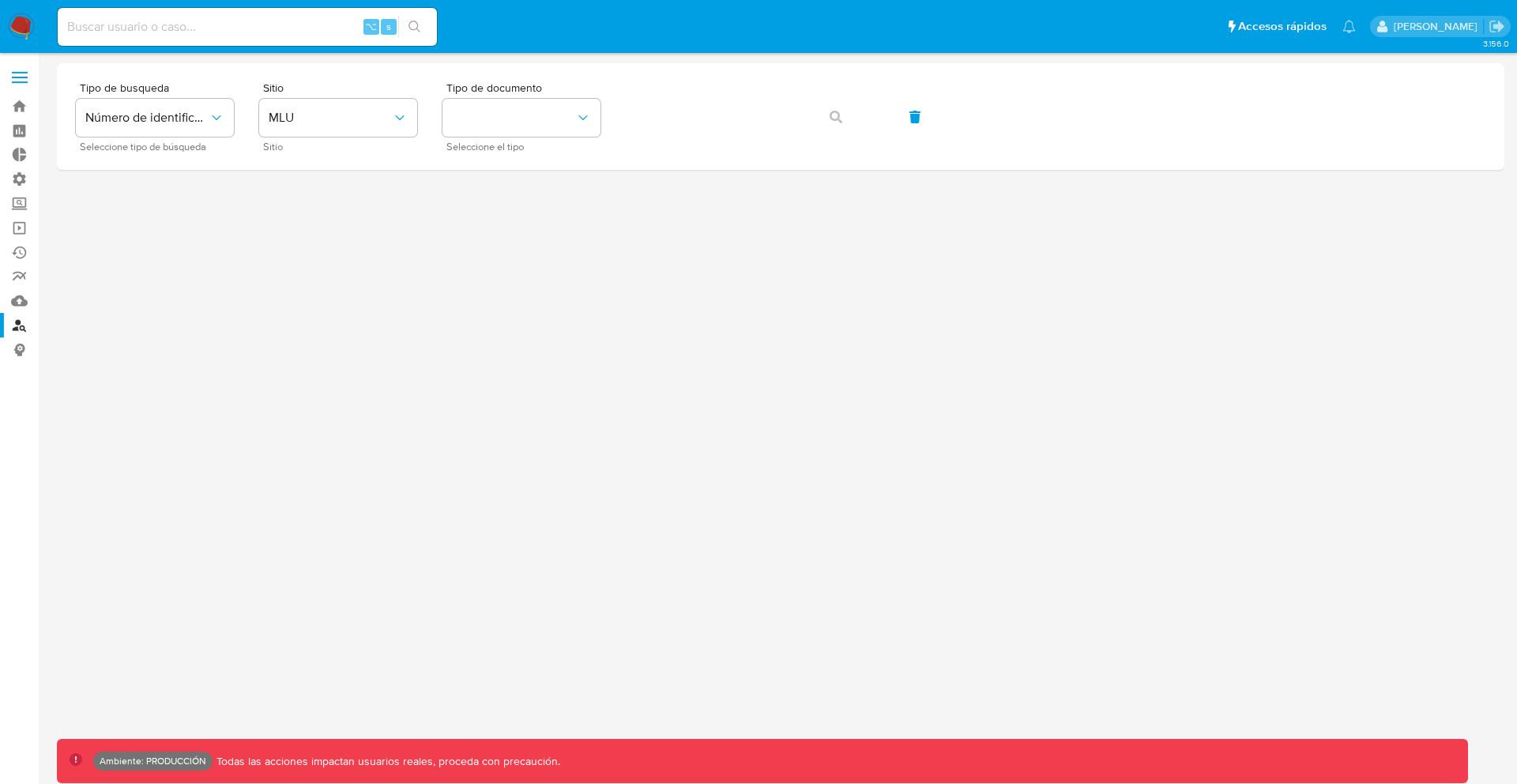
click at [24, 82] on span at bounding box center [19, 83] width 15 height 2
click at [0, 0] on input "checkbox" at bounding box center [0, 0] width 0 height 0
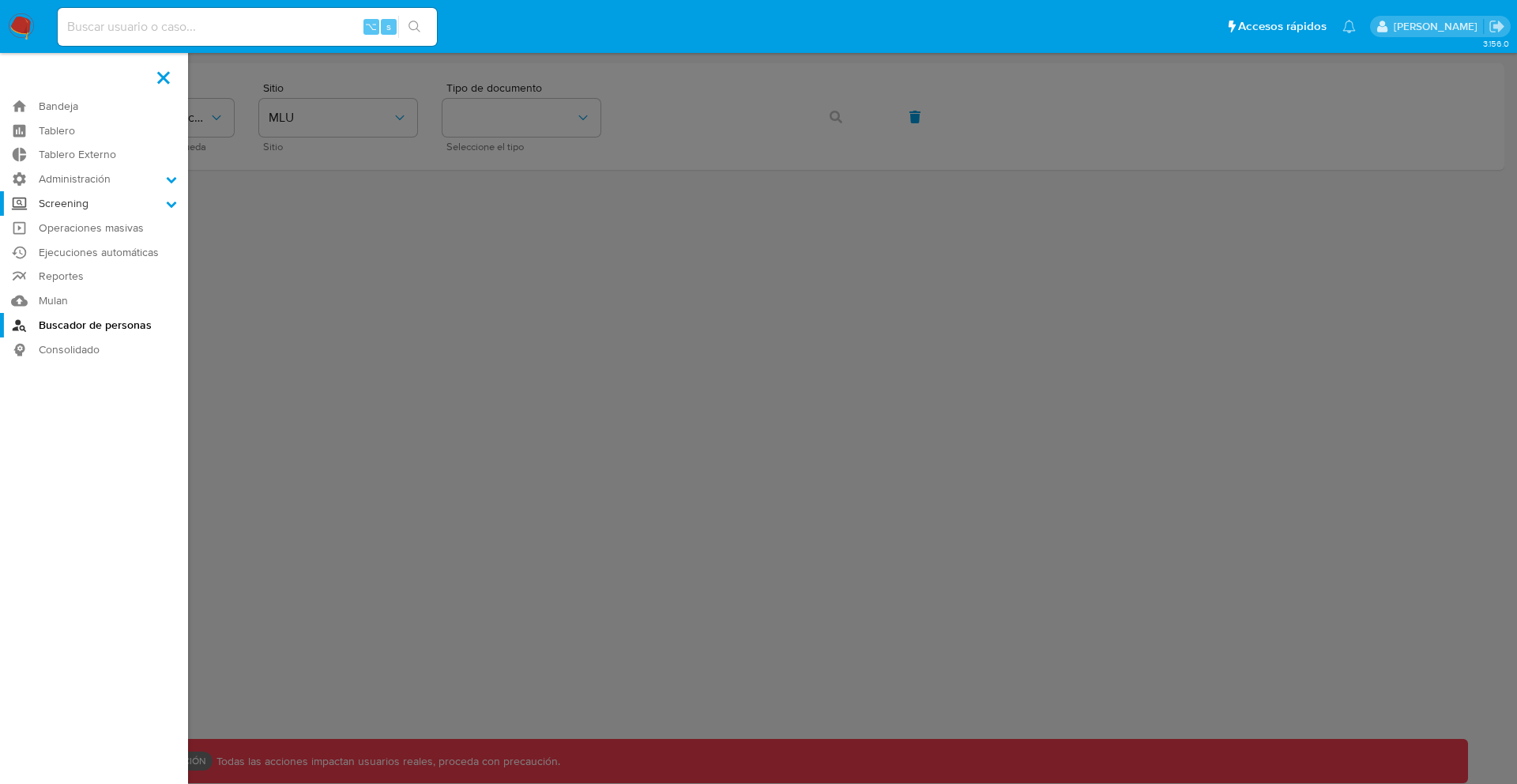
click at [91, 212] on label "Screening" at bounding box center [93, 203] width 188 height 24
click at [0, 0] on input "Screening" at bounding box center [0, 0] width 0 height 0
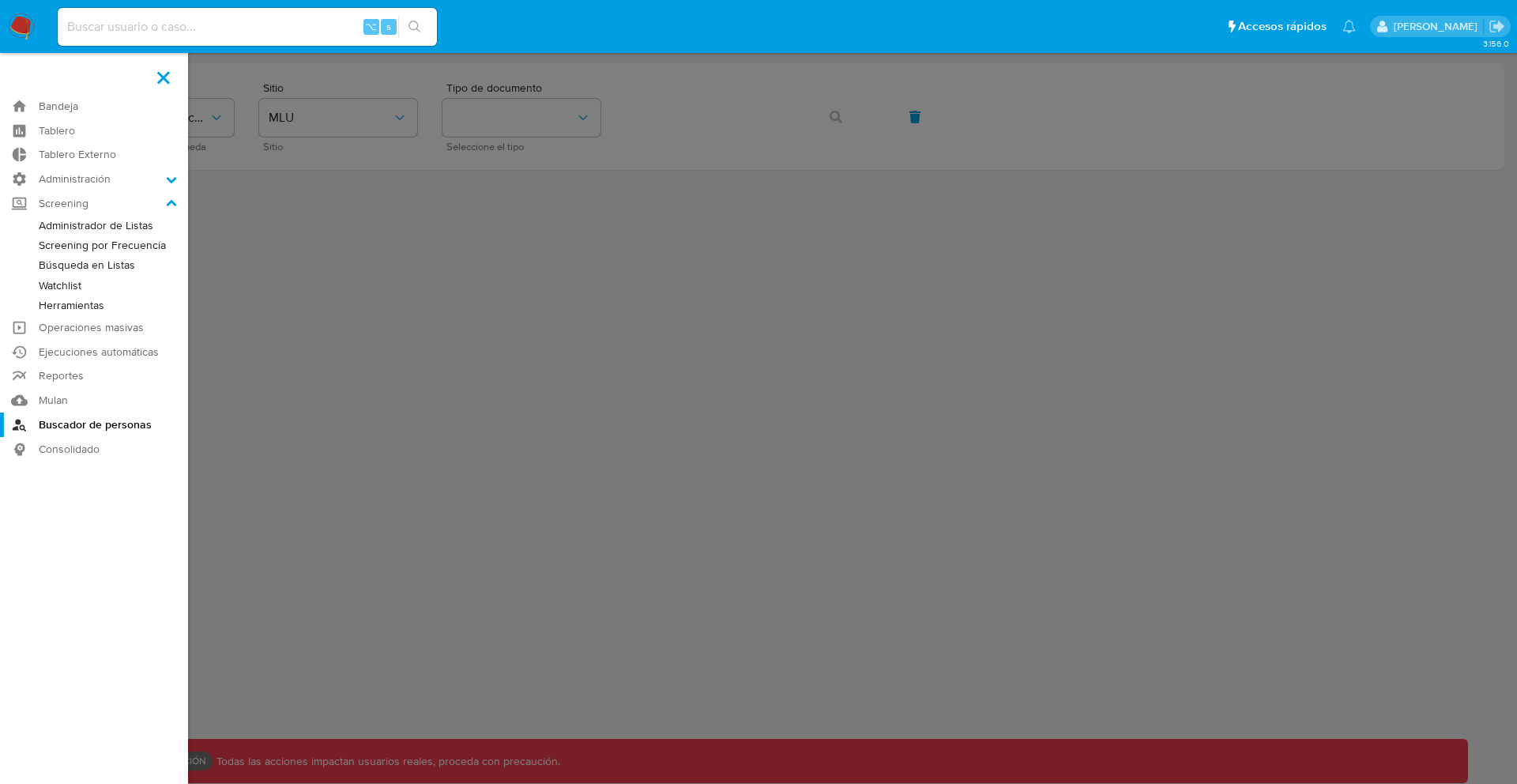
click at [73, 303] on link "Herramientas" at bounding box center [93, 305] width 188 height 20
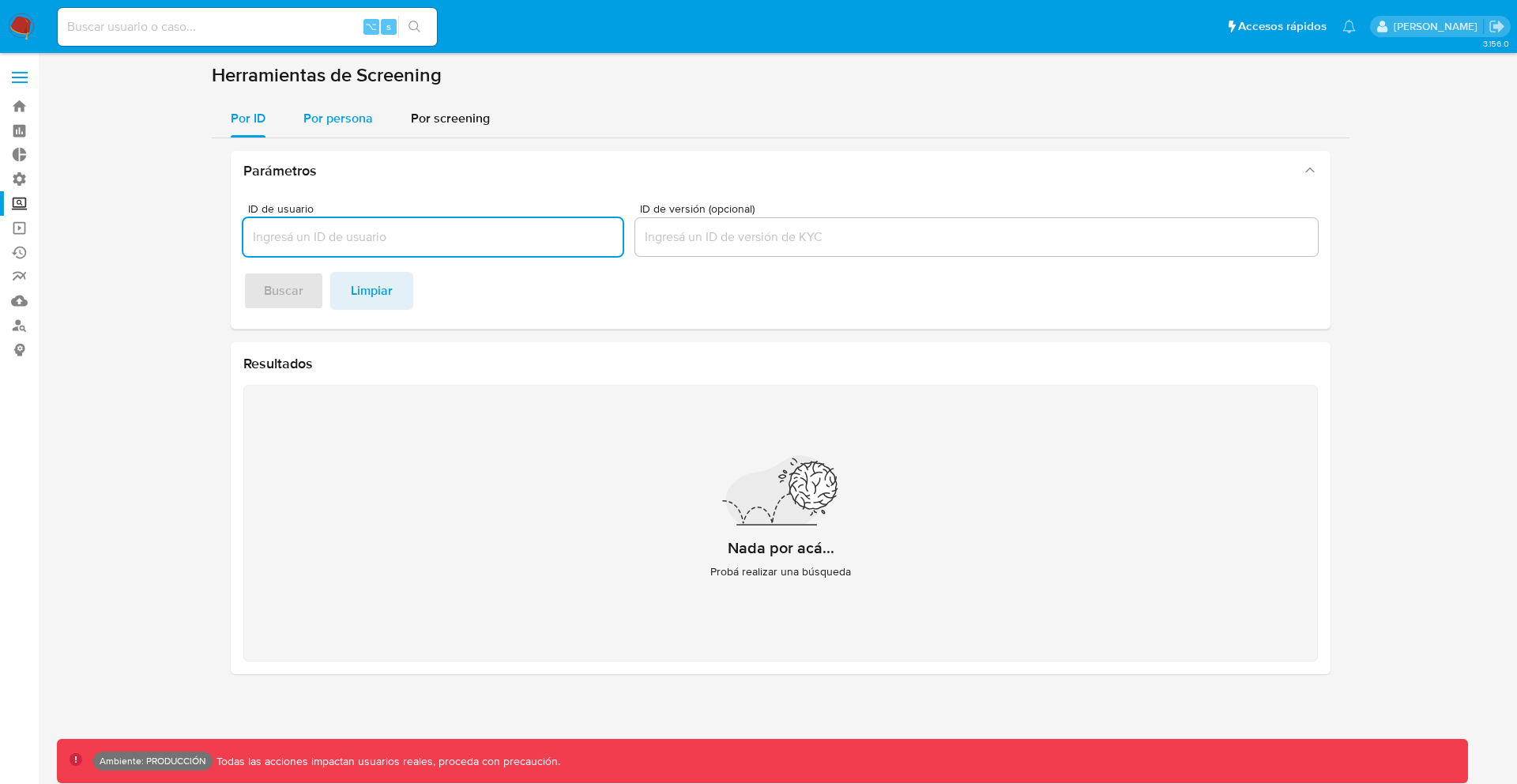
click at [334, 110] on span "Por persona" at bounding box center [338, 117] width 69 height 18
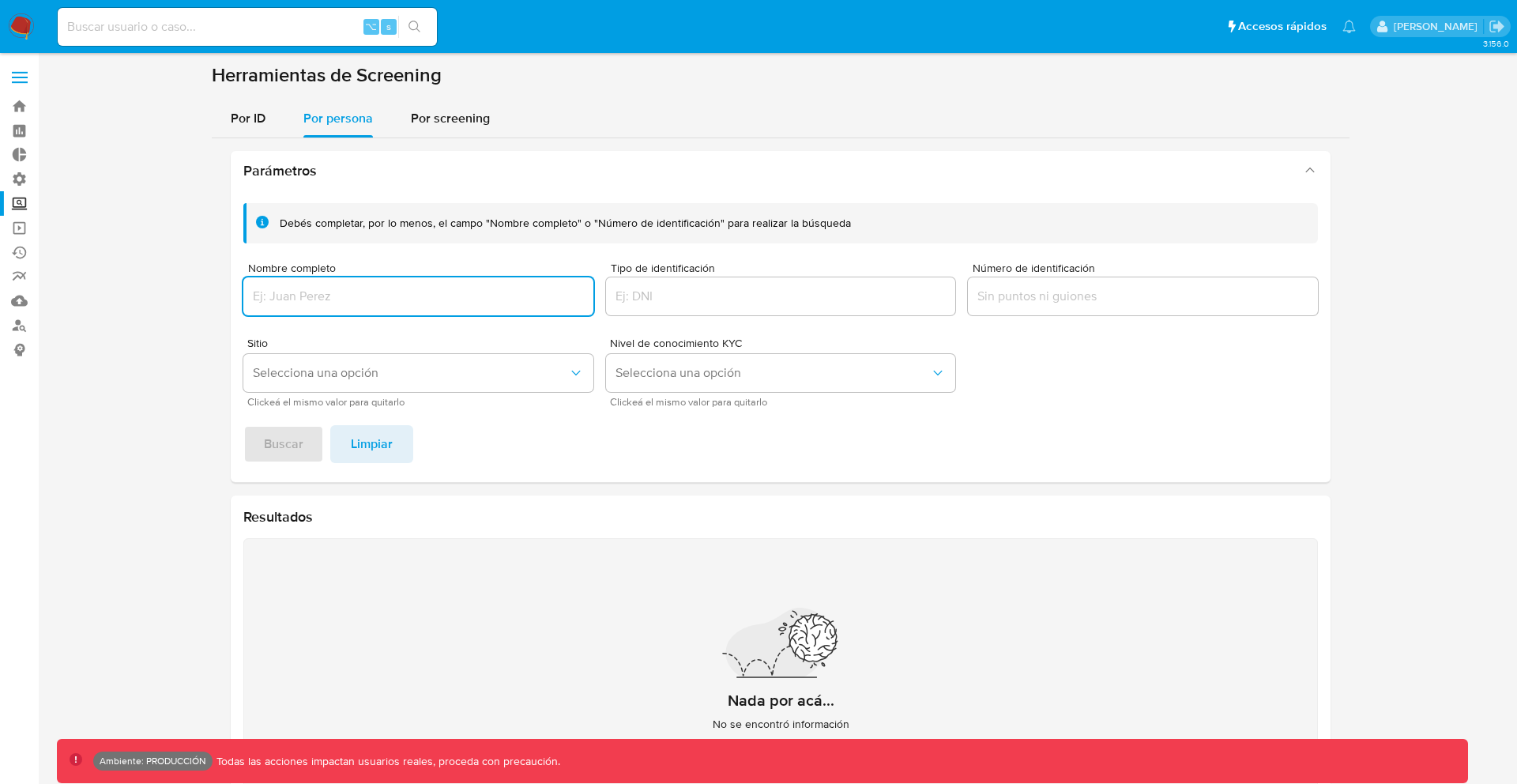
click at [368, 293] on input "Nombre completo" at bounding box center [418, 295] width 350 height 20
click at [291, 433] on span "Buscar" at bounding box center [283, 443] width 39 height 35
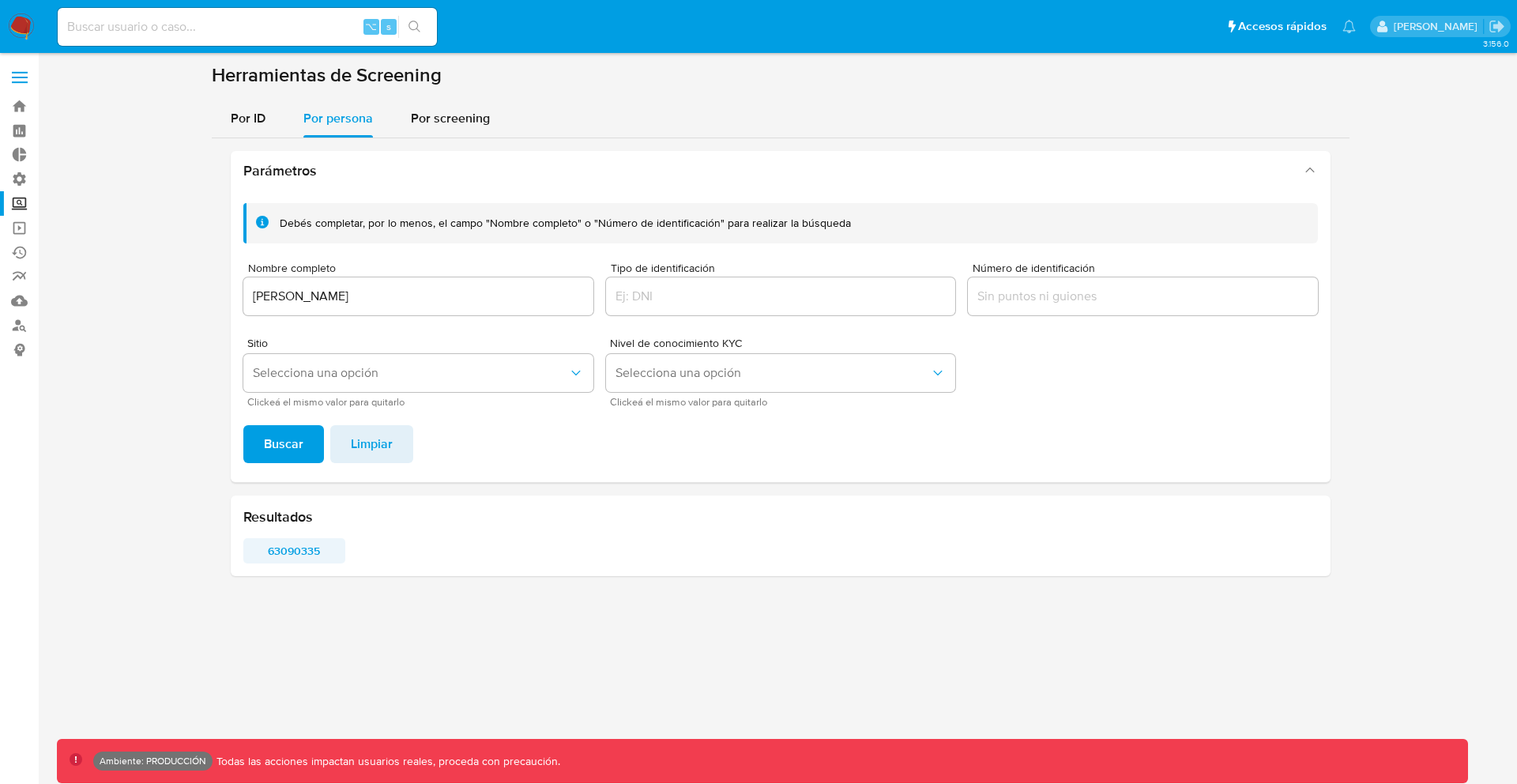
click at [293, 562] on span "63090335" at bounding box center [293, 550] width 80 height 22
click at [297, 291] on input "lucio javier romano" at bounding box center [418, 295] width 350 height 20
click at [286, 445] on span "Buscar" at bounding box center [283, 443] width 39 height 35
click at [294, 550] on span "1228723685" at bounding box center [293, 550] width 80 height 22
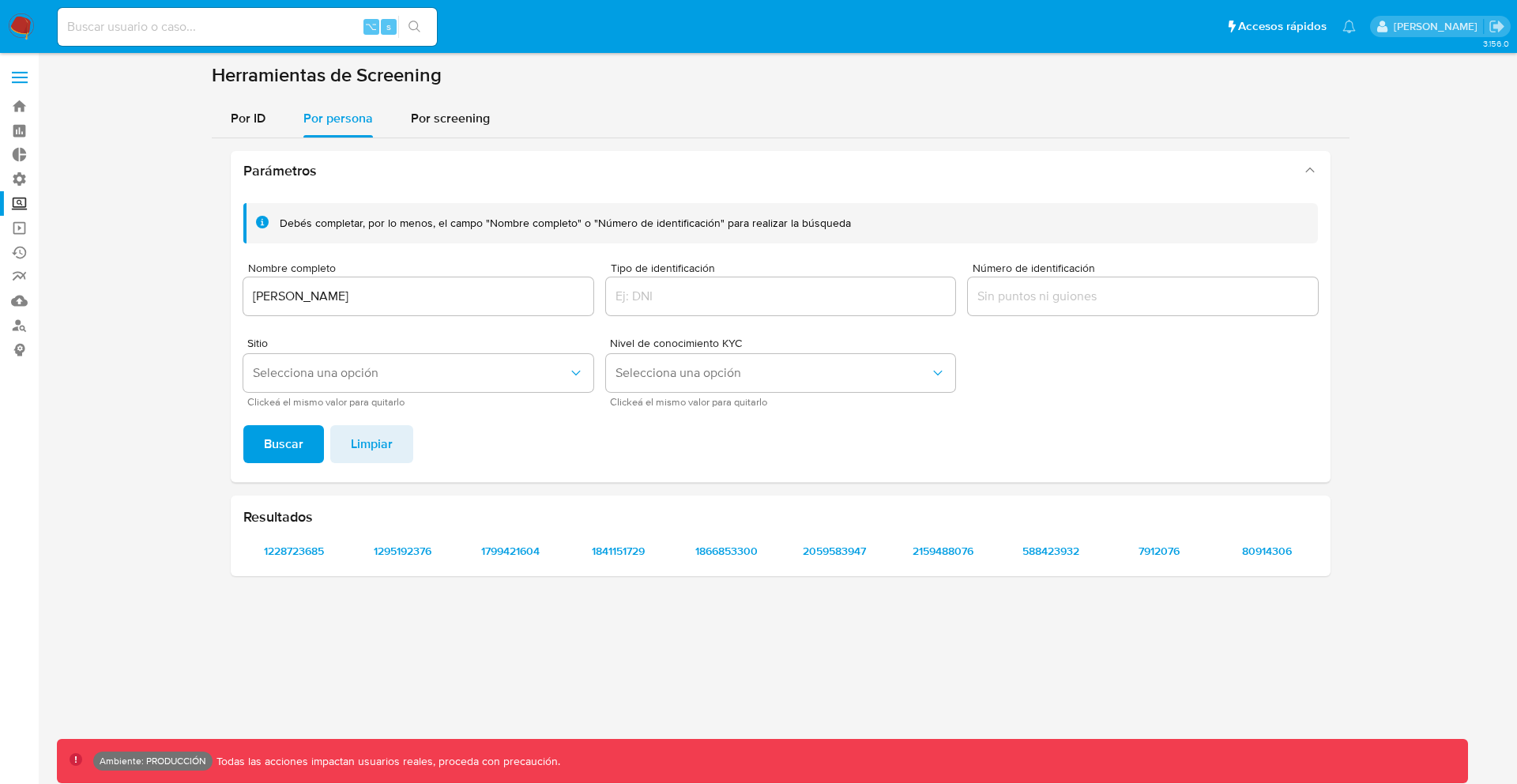
click at [282, 295] on input "lucio romano" at bounding box center [418, 295] width 350 height 20
click at [292, 450] on span "Buscar" at bounding box center [283, 443] width 39 height 35
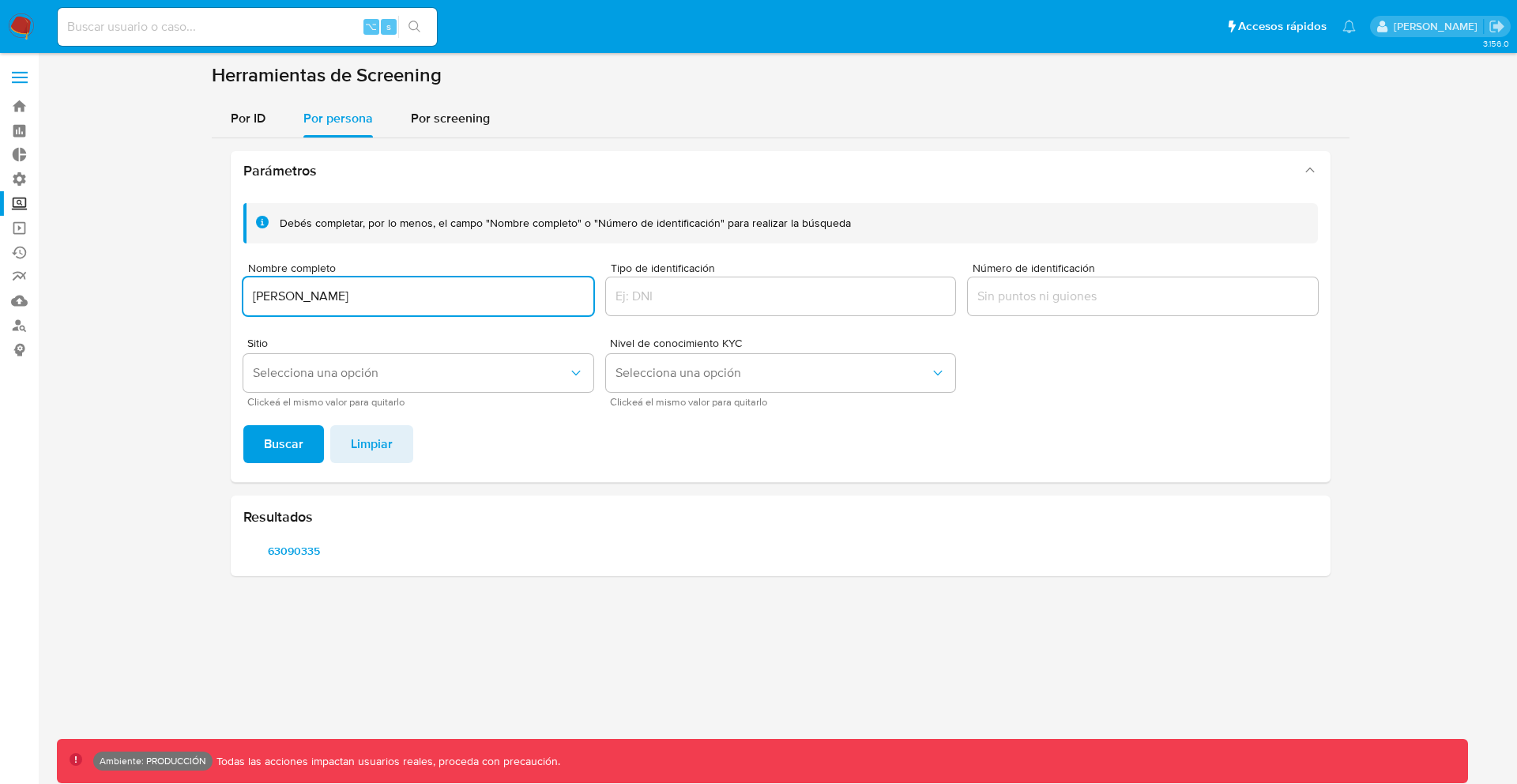
click at [298, 298] on input "lucio javier romano" at bounding box center [418, 295] width 350 height 20
type input "lucio romano"
click at [292, 468] on div "Debés completar, por lo menos, el campo "Nombre completo" o "Número de identifi…" at bounding box center [780, 336] width 1100 height 291
click at [291, 448] on span "Buscar" at bounding box center [283, 443] width 39 height 35
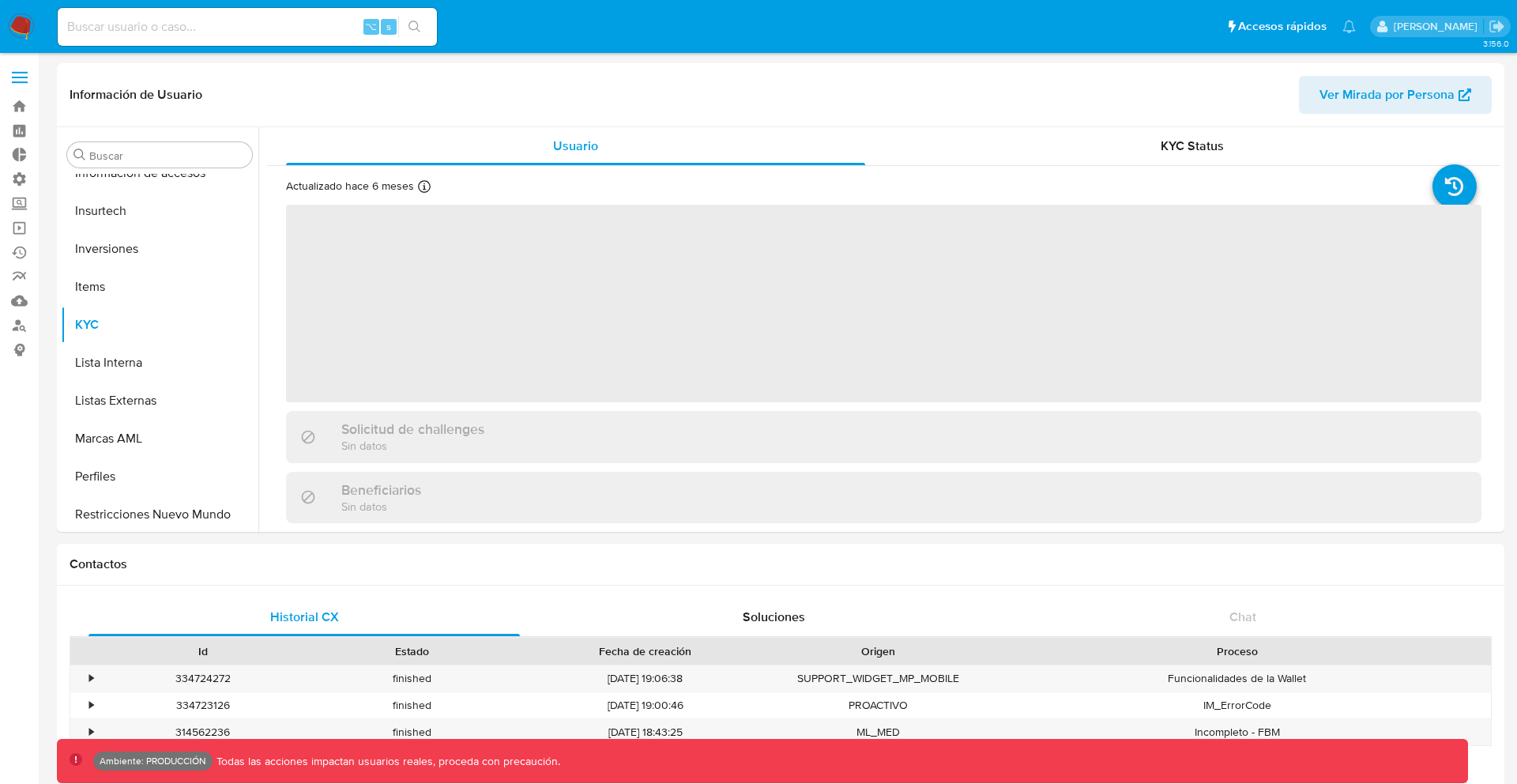
scroll to position [744, 0]
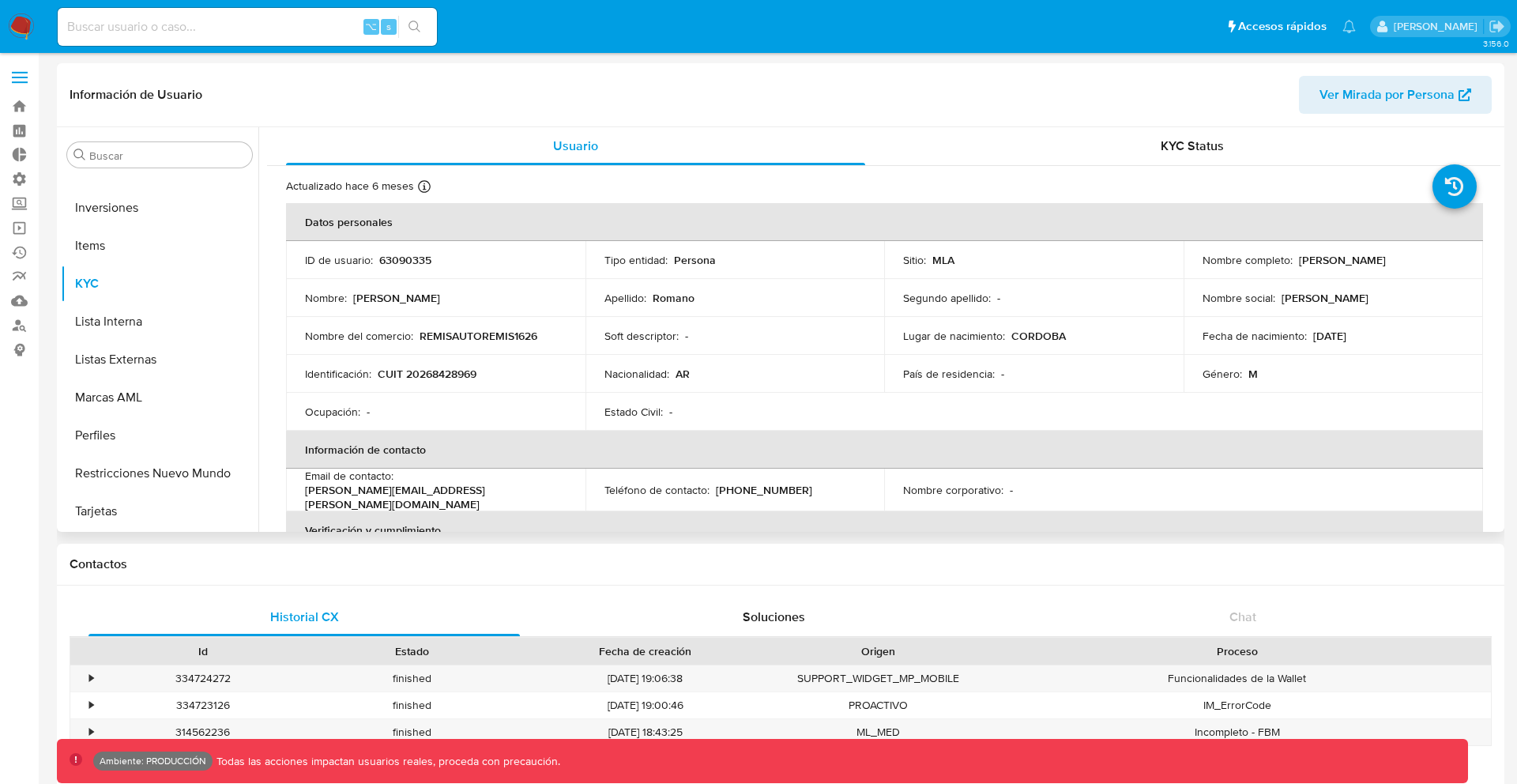
select select "10"
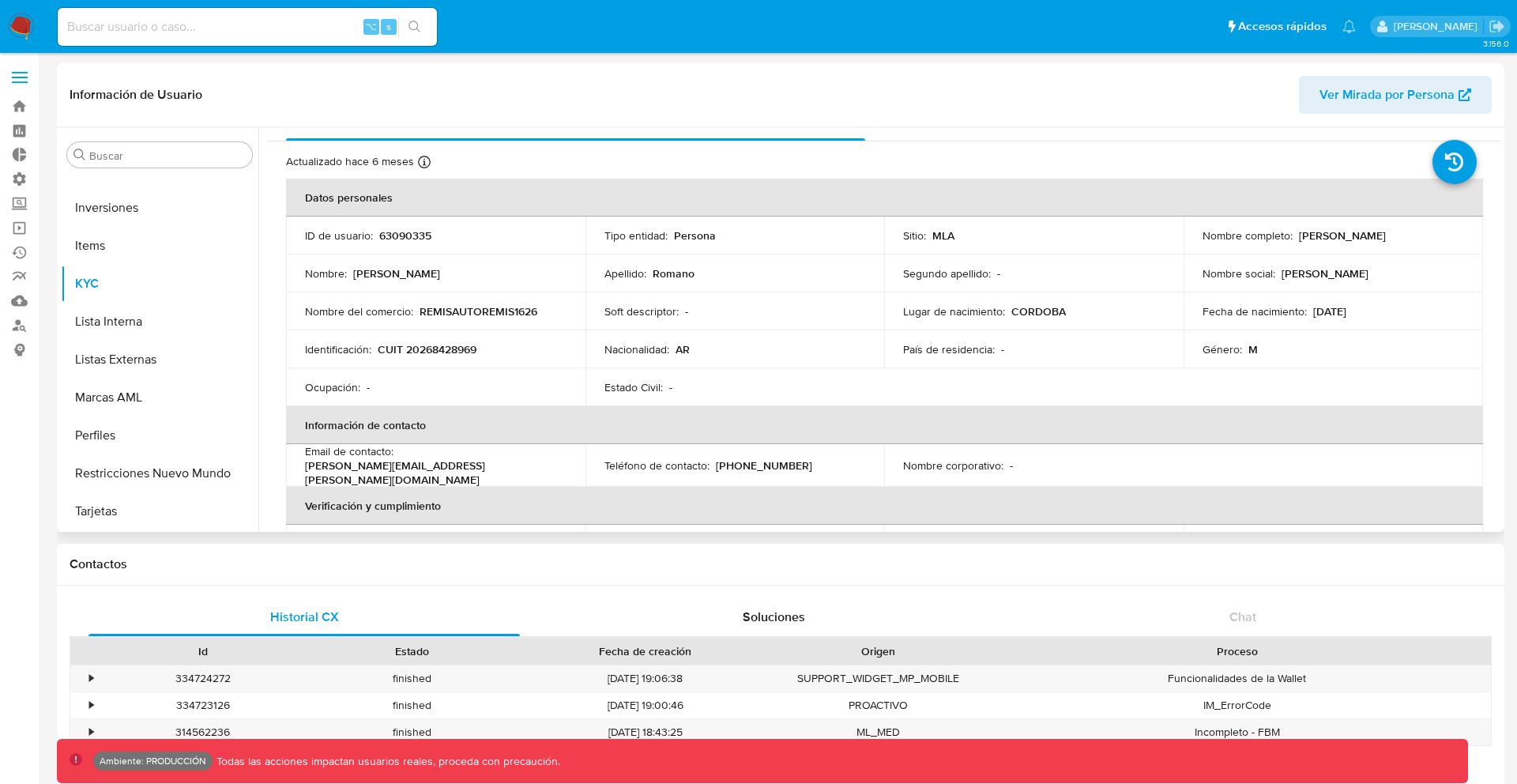
scroll to position [21, 0]
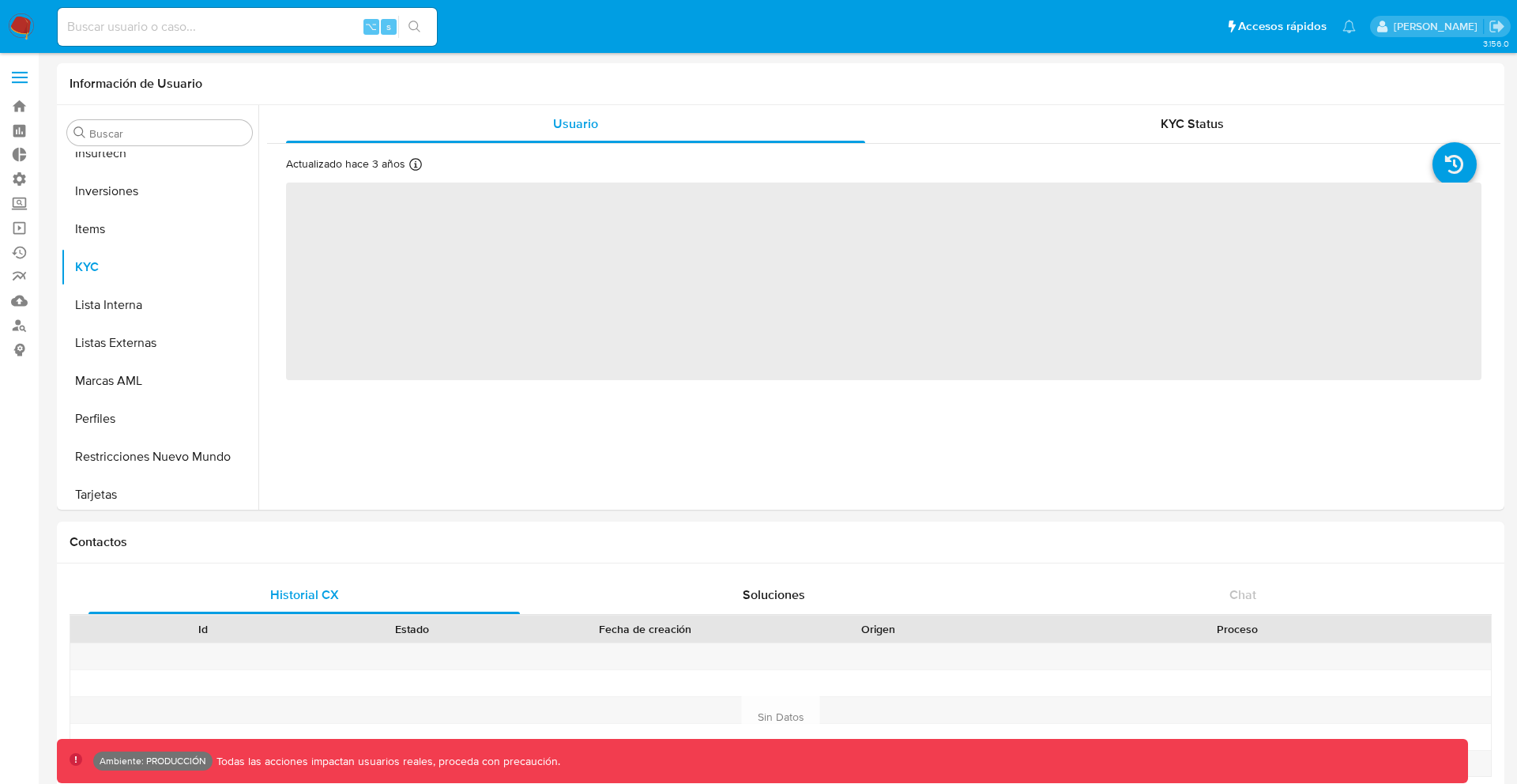
scroll to position [744, 0]
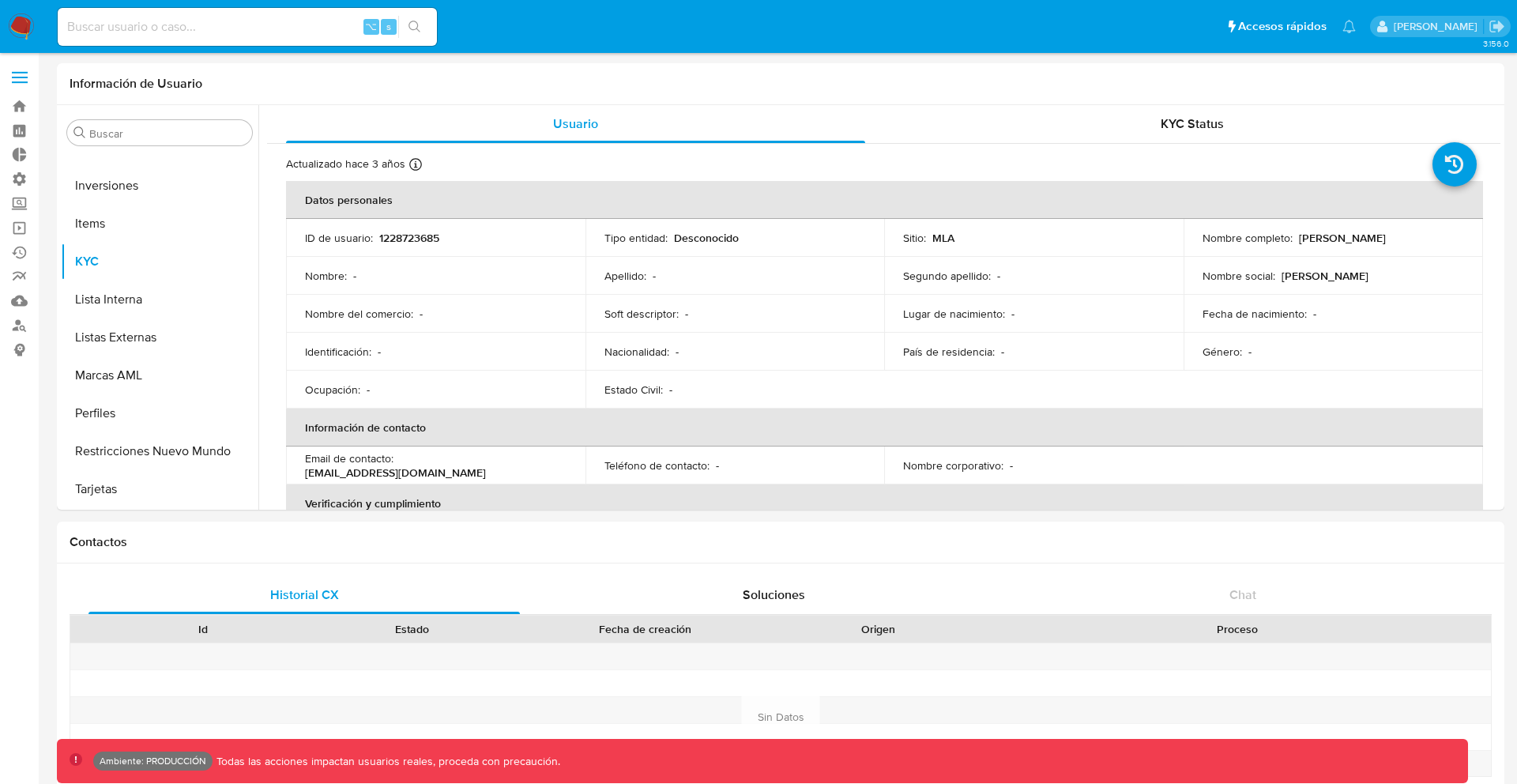
select select "10"
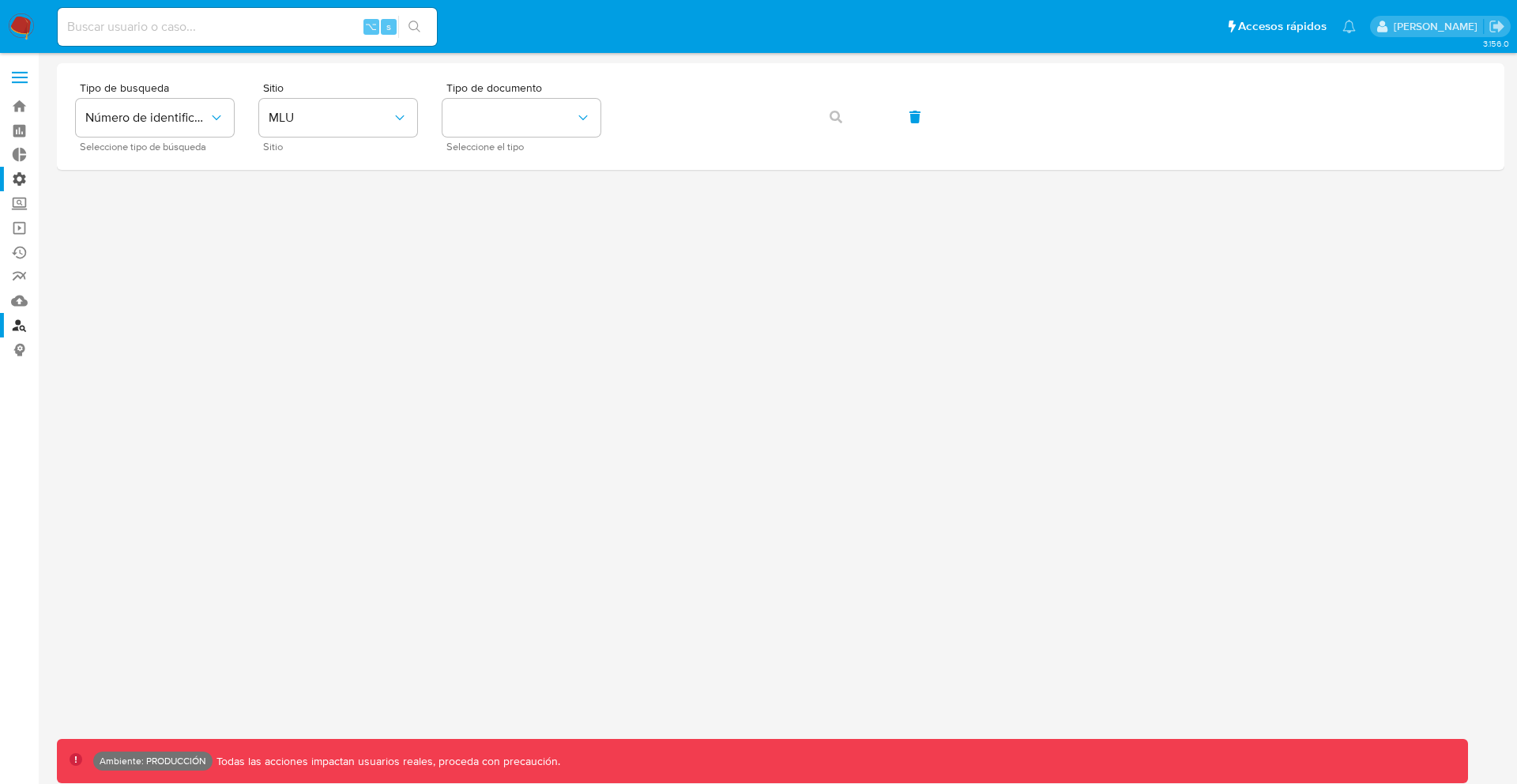
click at [19, 174] on label "Administración" at bounding box center [93, 178] width 188 height 24
click at [0, 0] on input "Administración" at bounding box center [0, 0] width 0 height 0
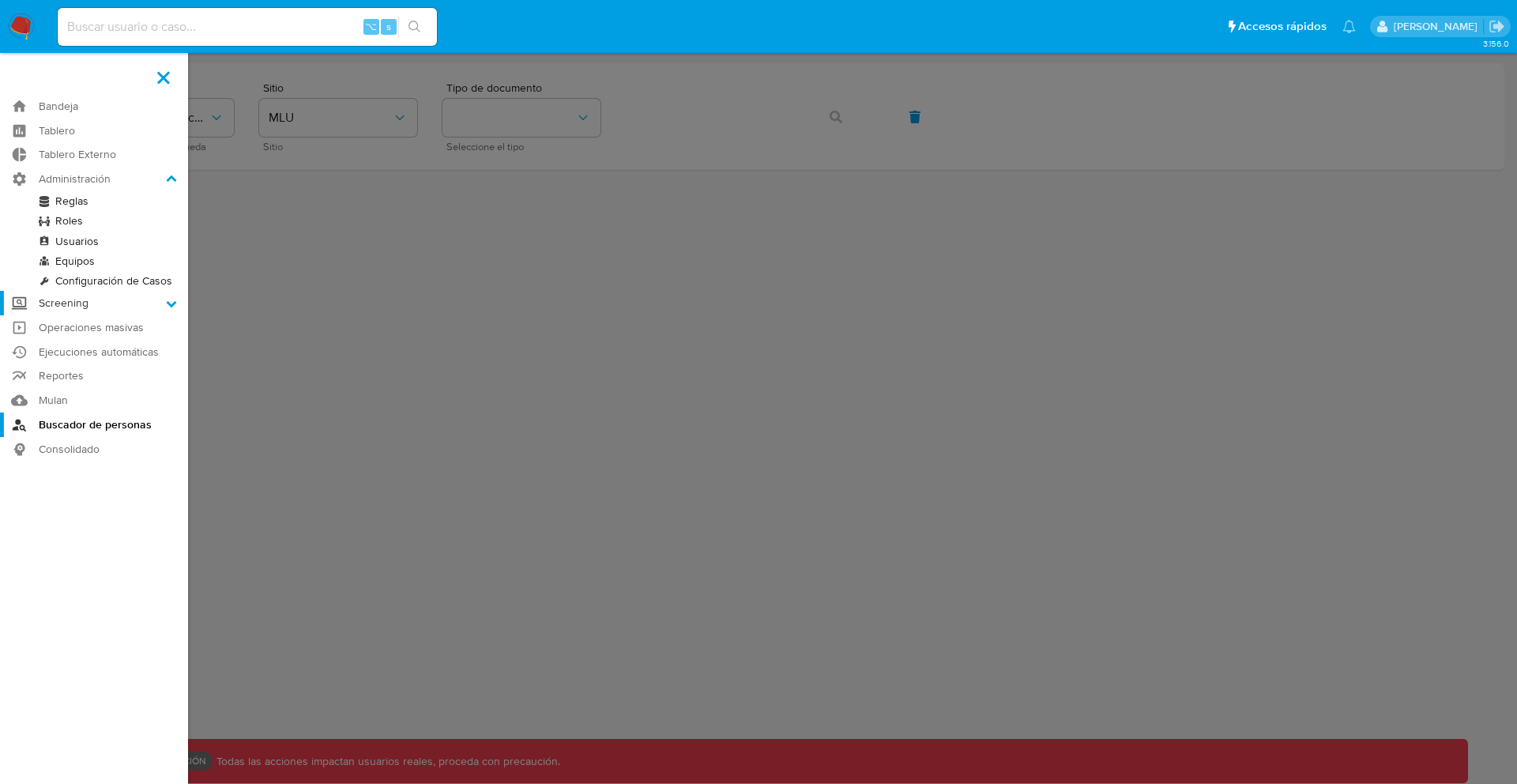
click at [86, 301] on label "Screening" at bounding box center [93, 302] width 188 height 24
click at [0, 0] on input "Screening" at bounding box center [0, 0] width 0 height 0
click at [110, 224] on link "Administrador de Listas" at bounding box center [93, 225] width 188 height 20
